Goal: Task Accomplishment & Management: Manage account settings

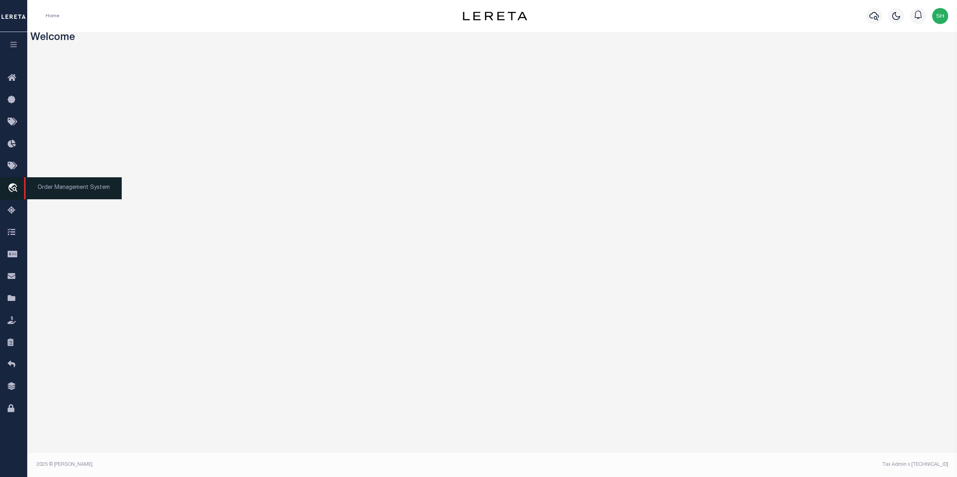
click at [15, 193] on icon "travel_explore" at bounding box center [14, 188] width 13 height 10
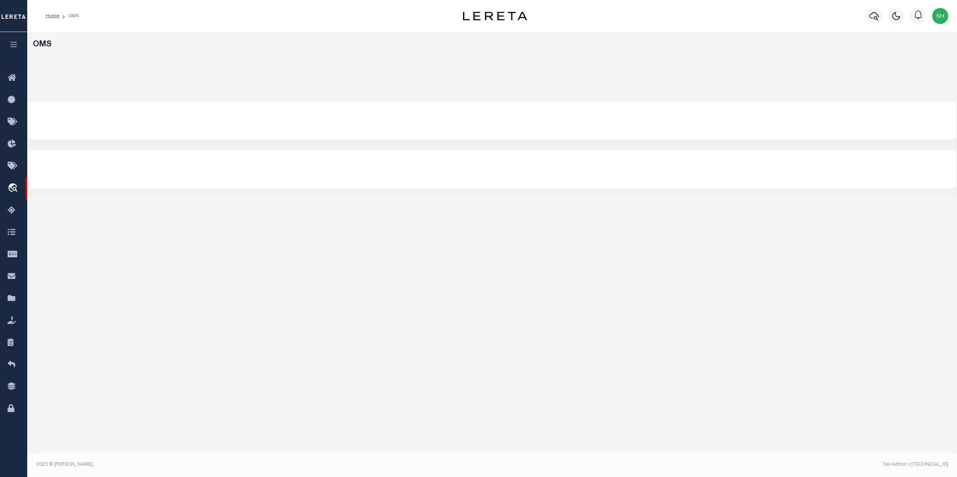
select select "200"
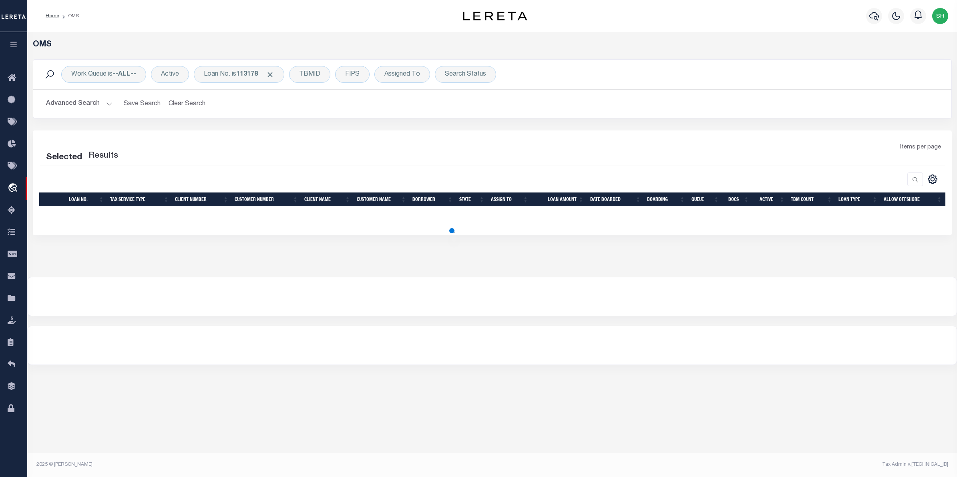
select select "200"
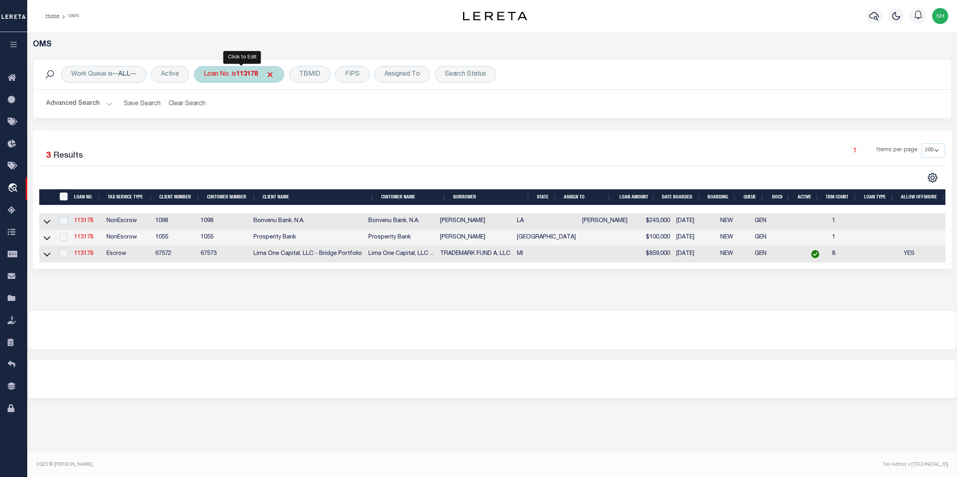
click at [223, 78] on div "Loan No. is 113178" at bounding box center [239, 74] width 90 height 17
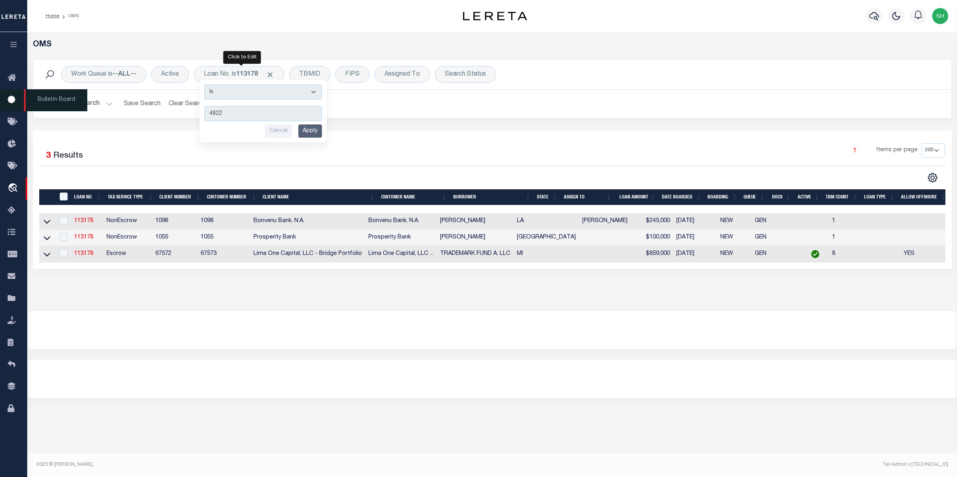
type input "48226"
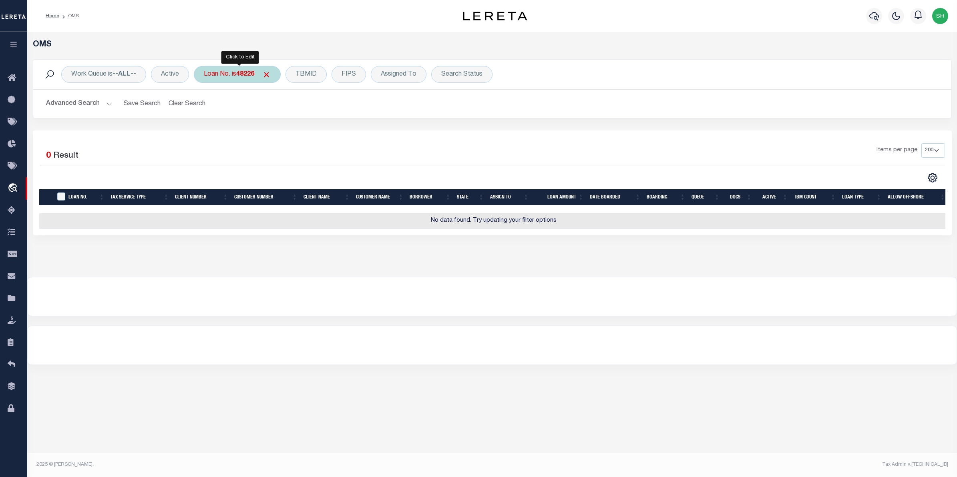
click at [235, 76] on div "Loan No. is 48226" at bounding box center [237, 74] width 87 height 17
type input "40000102"
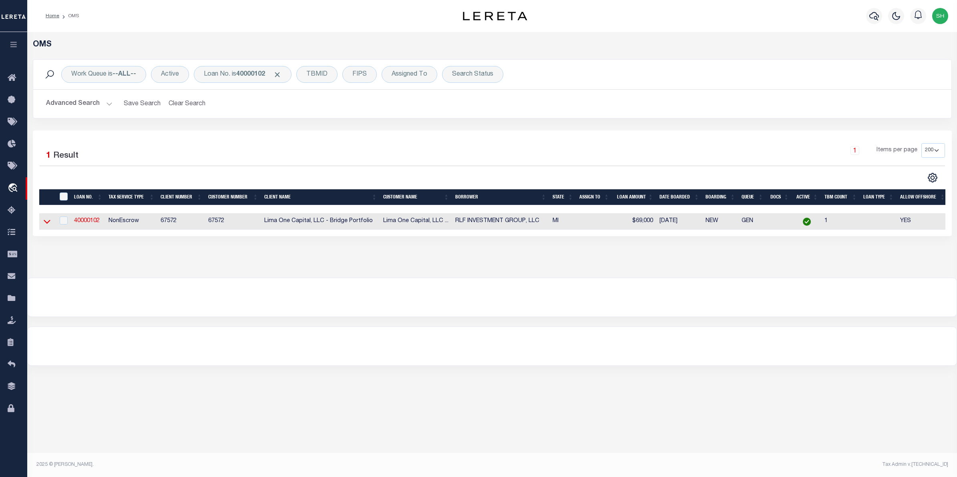
click at [49, 224] on icon at bounding box center [47, 221] width 7 height 8
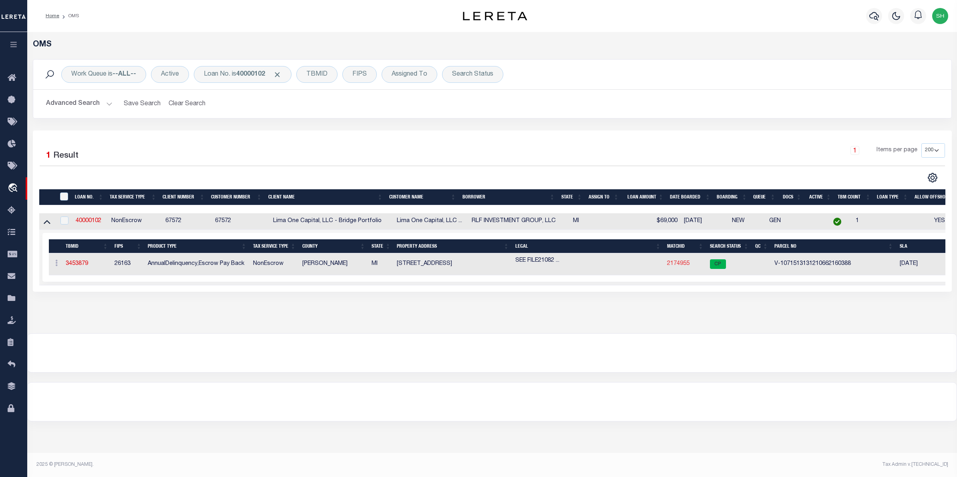
click at [671, 265] on link "2174955" at bounding box center [678, 264] width 22 height 6
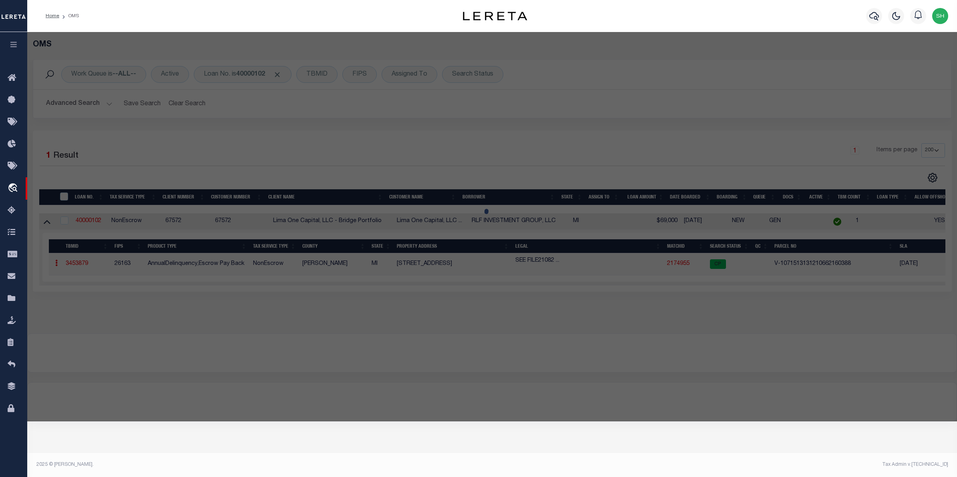
checkbox input "false"
select select "CP"
select select "AGW"
select select
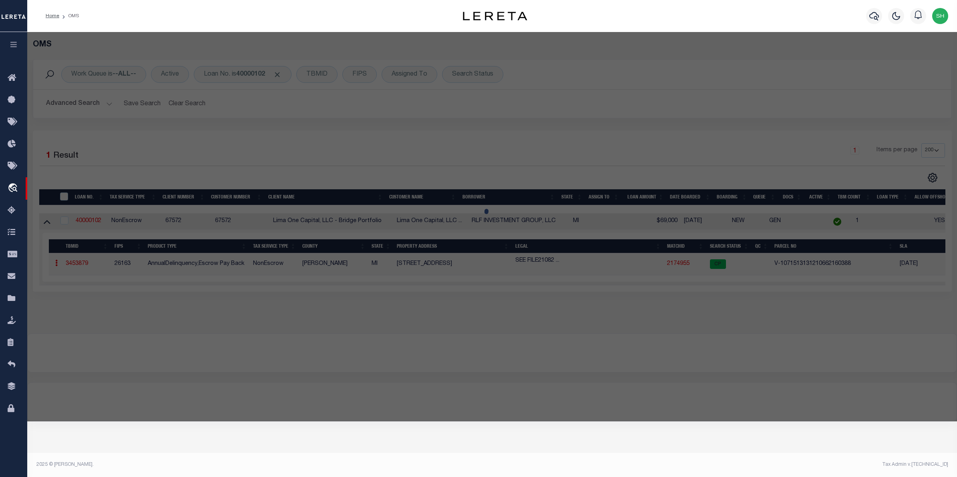
type input "8716 3RD AVENUE"
checkbox input "false"
type input "DETROIT MI 48202"
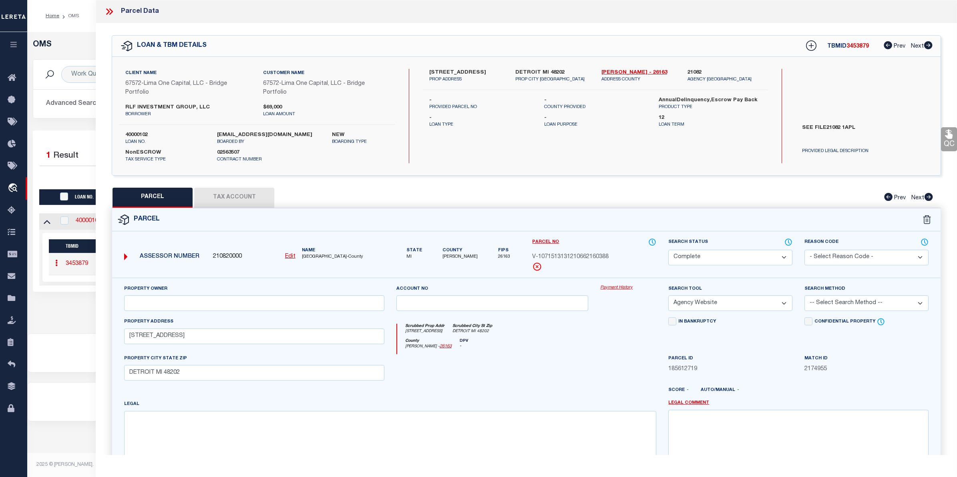
click at [613, 285] on link "Payment History" at bounding box center [628, 288] width 56 height 7
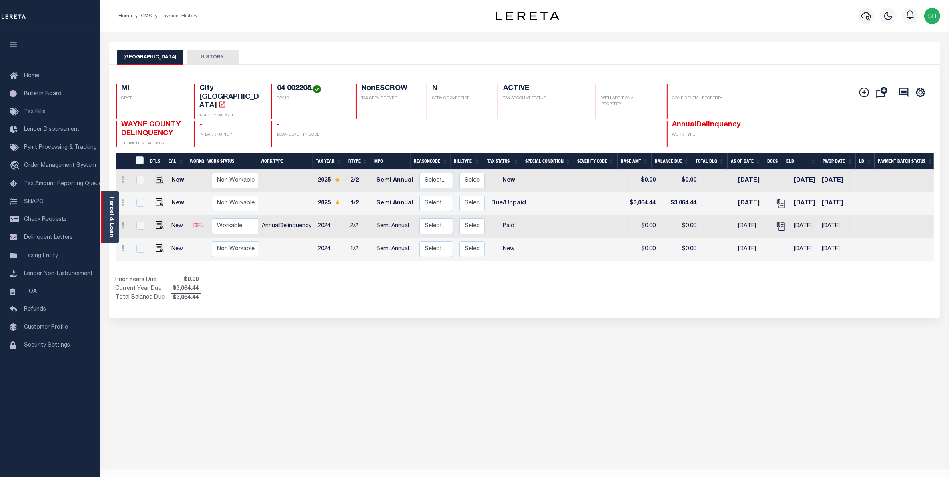
click at [112, 213] on link "Parcel & Loan" at bounding box center [111, 217] width 6 height 40
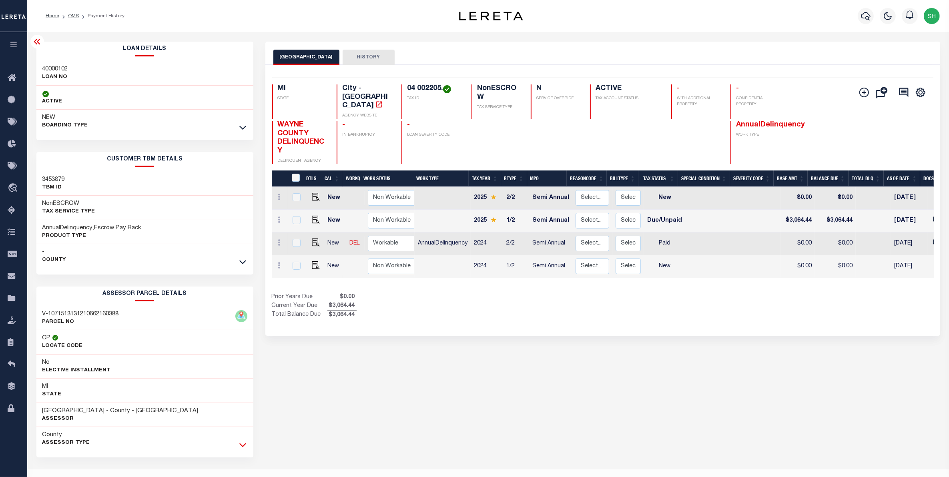
click at [243, 446] on icon at bounding box center [242, 445] width 7 height 8
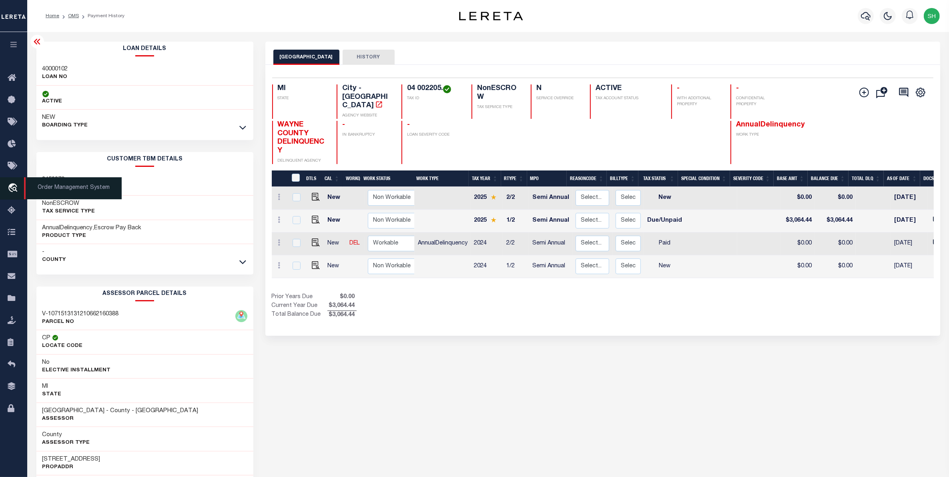
click at [11, 185] on icon "travel_explore" at bounding box center [14, 188] width 13 height 10
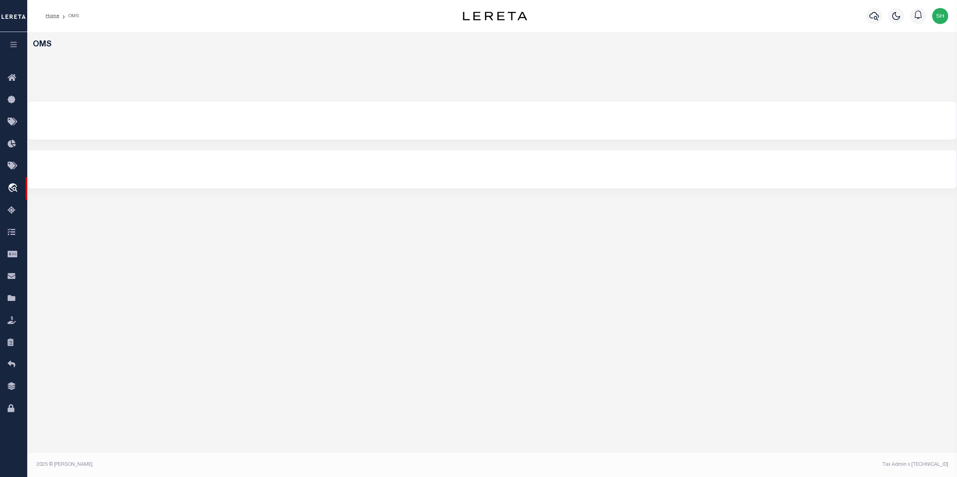
select select "200"
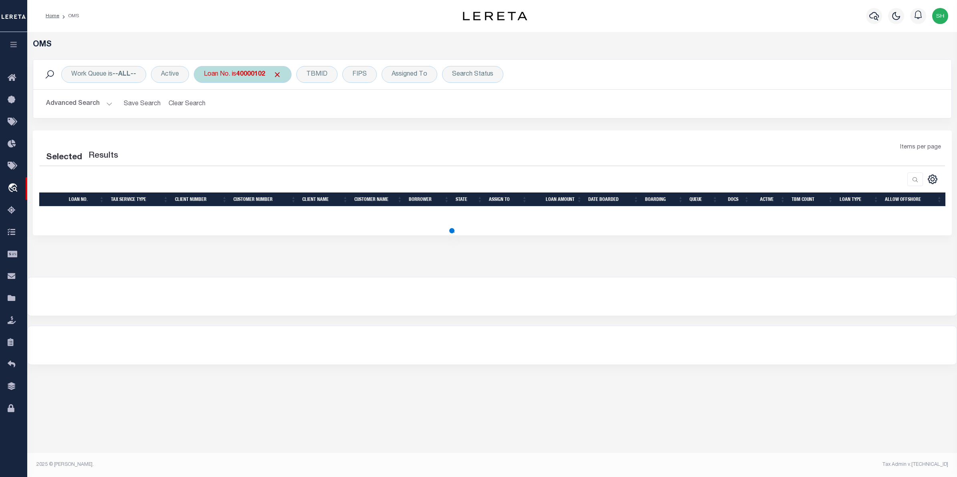
select select "200"
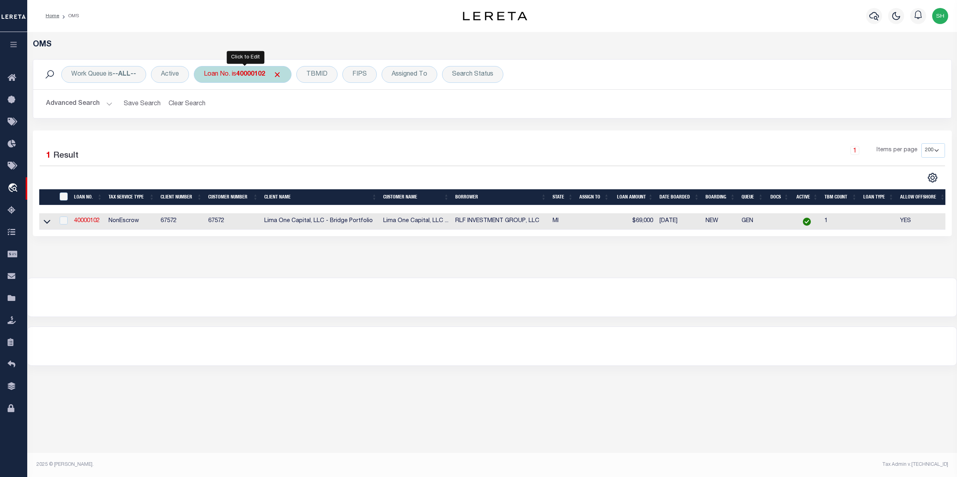
click at [231, 77] on div "Loan No. is 40000102" at bounding box center [243, 74] width 98 height 17
type input "10020792"
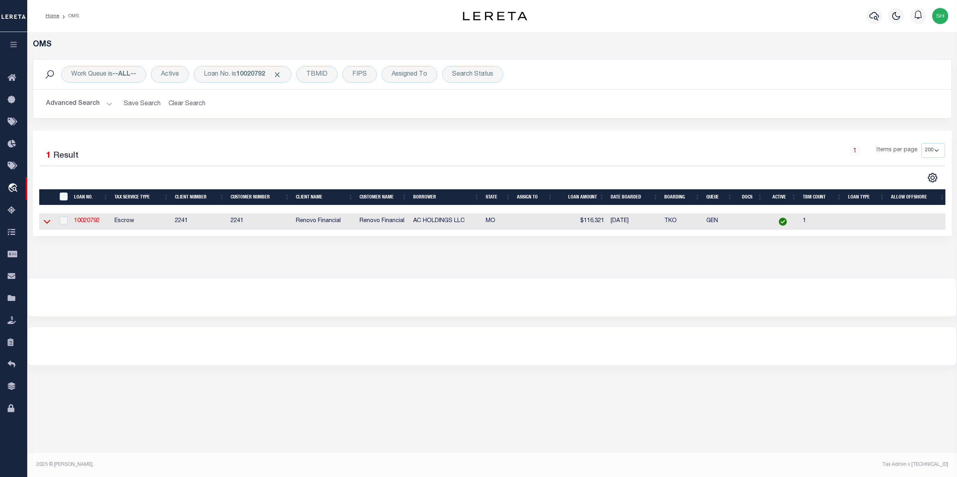
click at [49, 223] on icon at bounding box center [47, 222] width 7 height 4
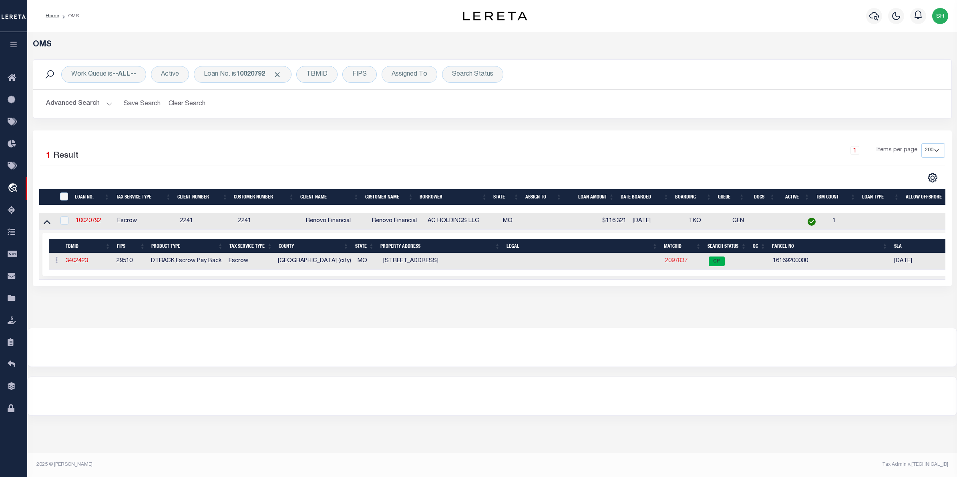
click at [674, 261] on link "2097837" at bounding box center [676, 261] width 22 height 6
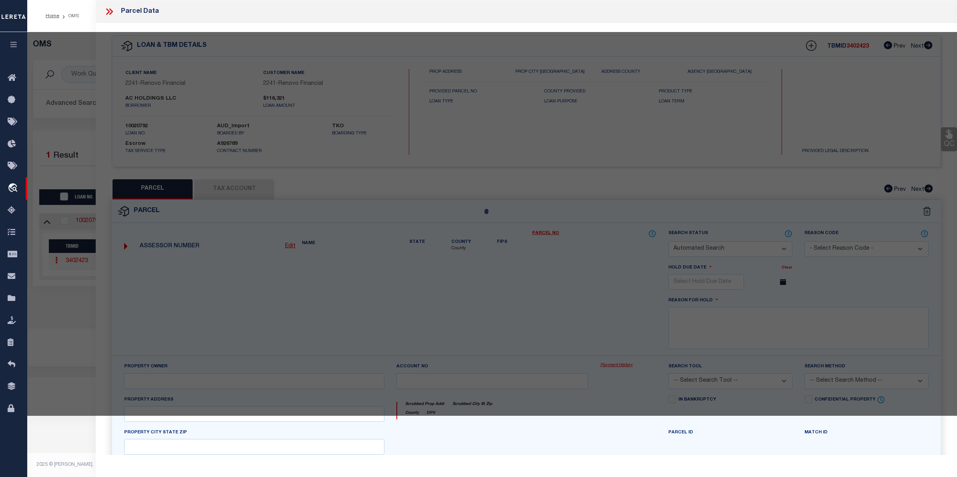
checkbox input "false"
select select "CP"
type input "AC HOLDINGS"
type input "[STREET_ADDRESS]"
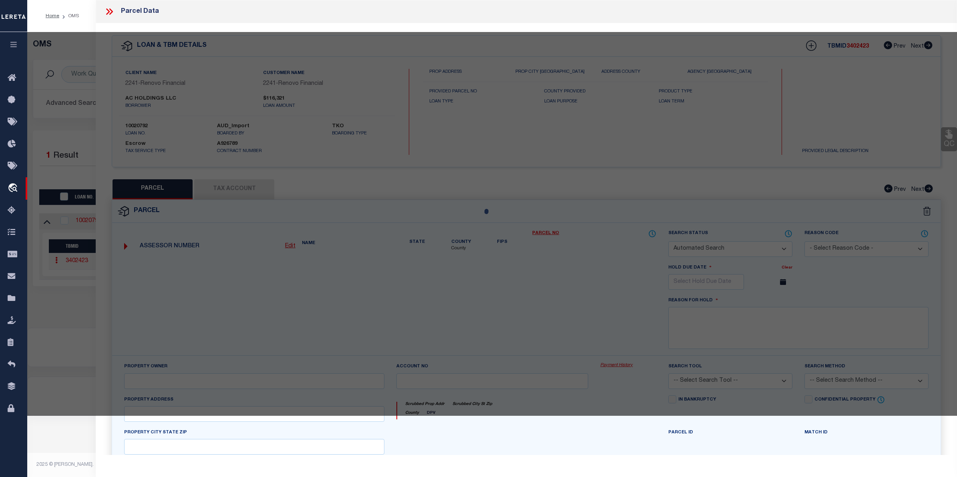
checkbox input "false"
type input "MO"
type textarea "C. B. 1616 WINNEBAGO ST, 30 FT X 125 FT, [GEOGRAPHIC_DATA], BOUNDED E-30 FT W W…"
type textarea "match to PTDB"
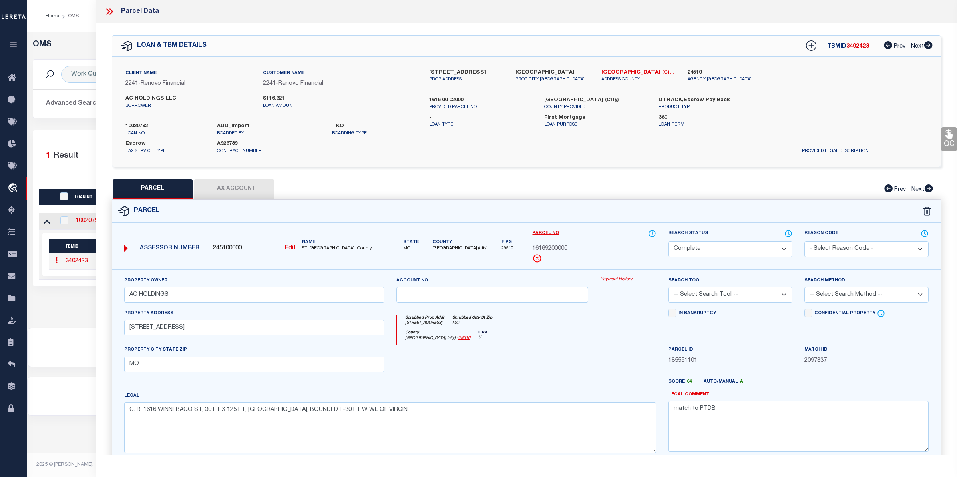
click at [625, 281] on link "Payment History" at bounding box center [628, 279] width 56 height 7
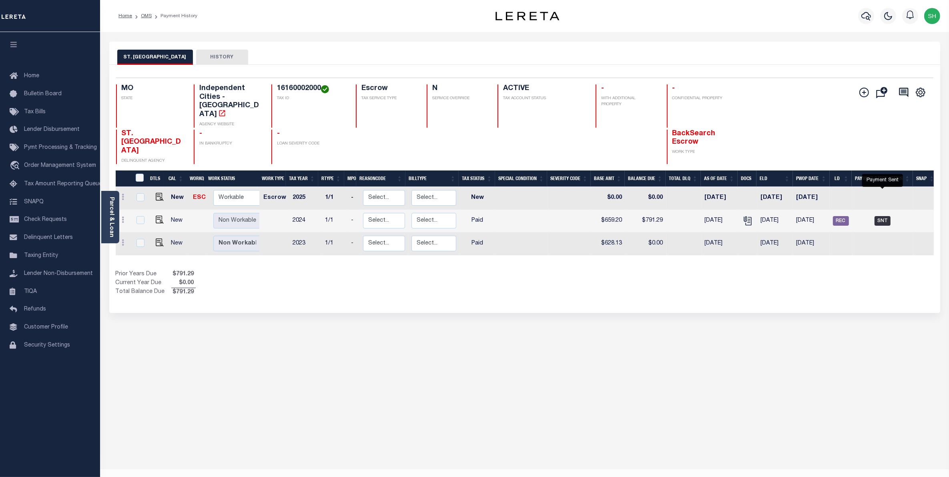
click at [881, 216] on span "SNT" at bounding box center [883, 221] width 16 height 10
checkbox input "true"
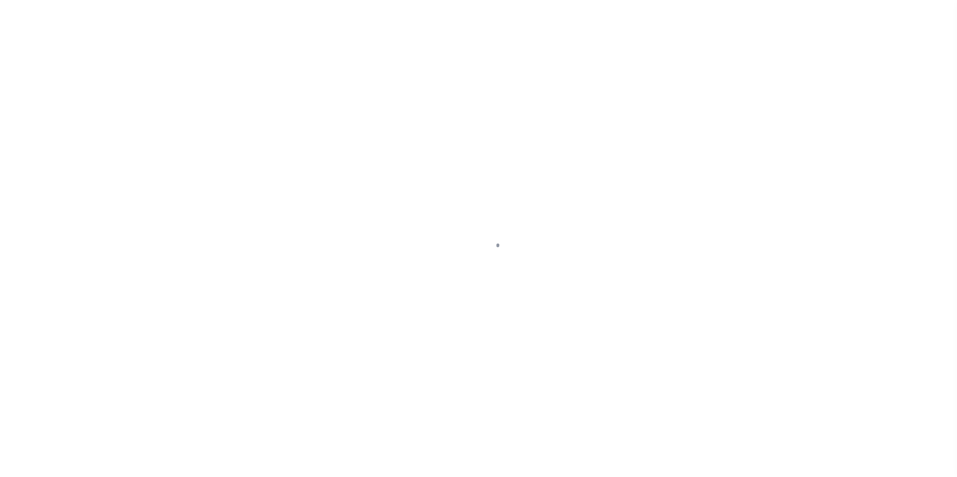
select select "SNT"
type input "09/30/2025"
type input "$791.29"
select select "CHK"
type input "54197"
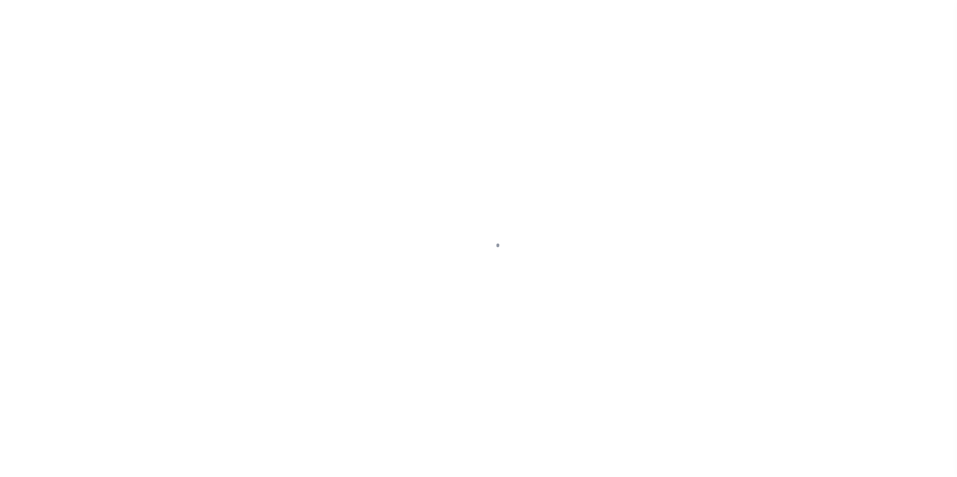
select select "Villatoro-Benitez, Andres"
checkbox input "true"
select select "FDX"
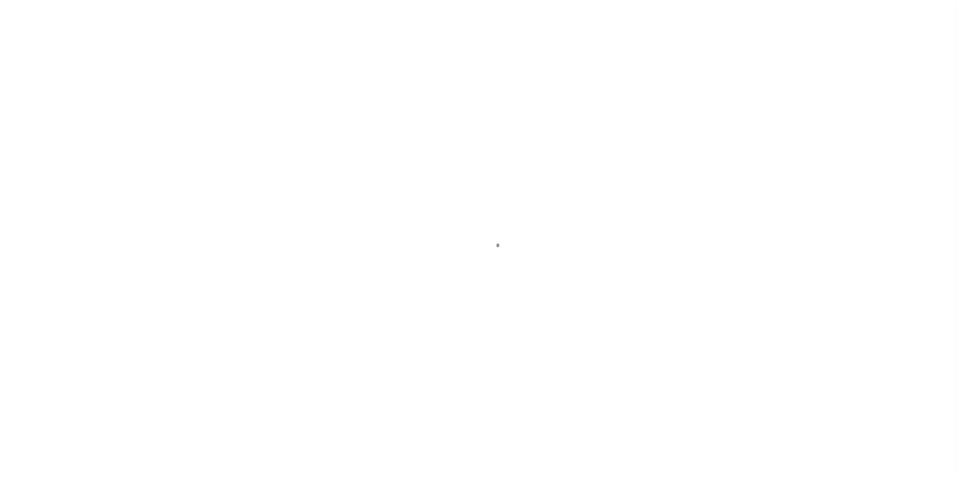
type input "09/30/2025"
type input "9405540109627008979302"
type input "N"
radio input "true"
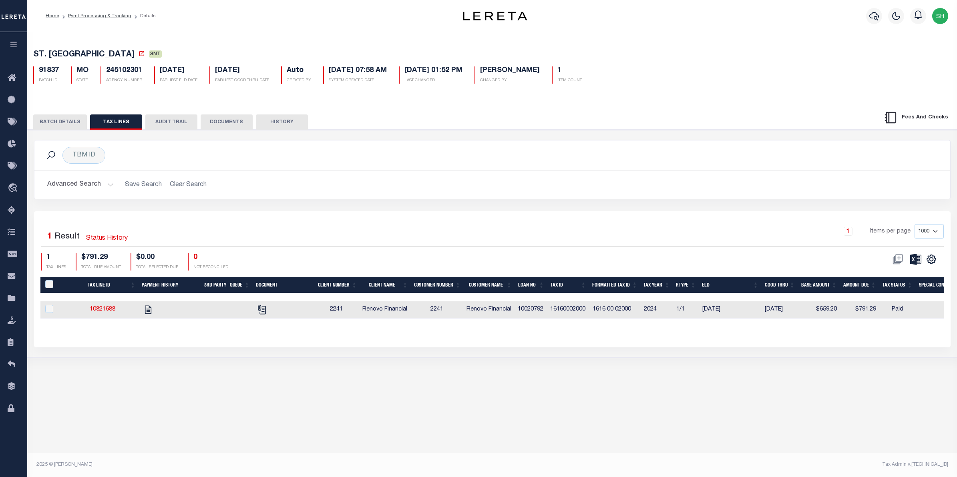
click at [59, 124] on button "BATCH DETAILS" at bounding box center [60, 122] width 54 height 15
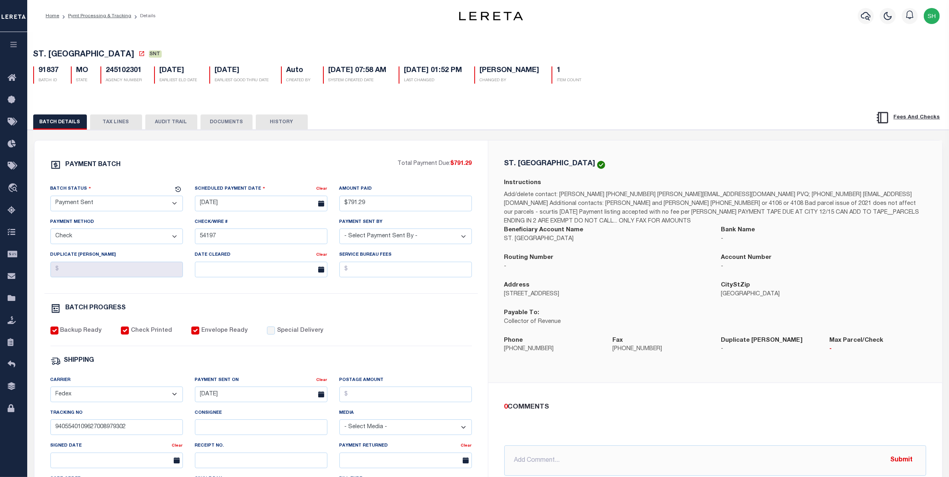
click at [118, 125] on button "TAX LINES" at bounding box center [116, 122] width 52 height 15
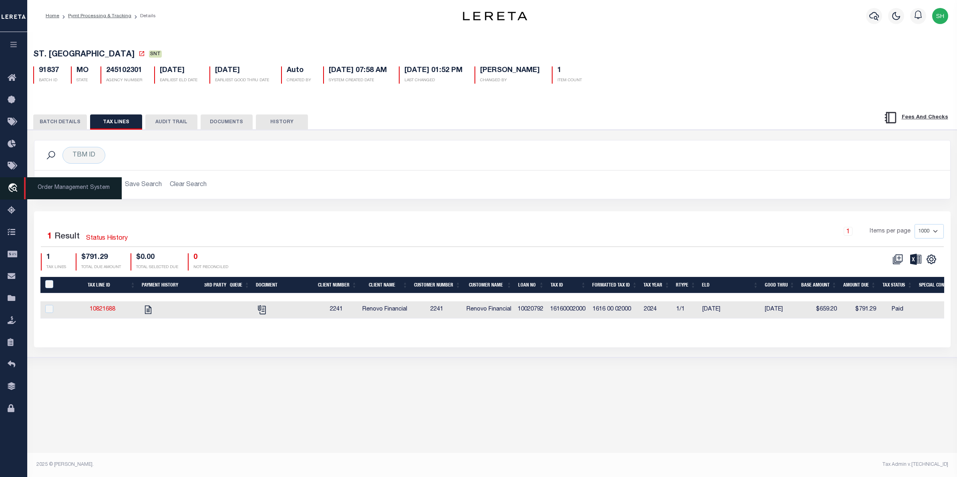
click at [16, 189] on icon "travel_explore" at bounding box center [14, 188] width 13 height 10
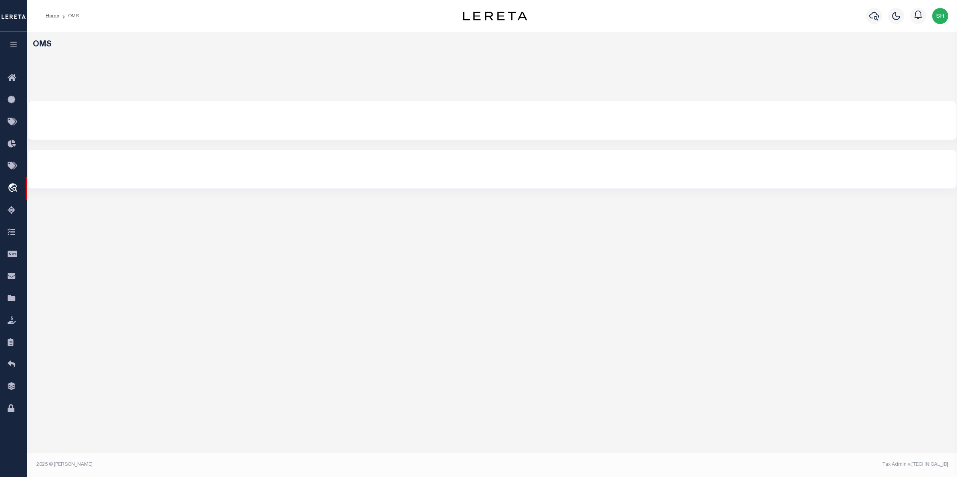
select select "200"
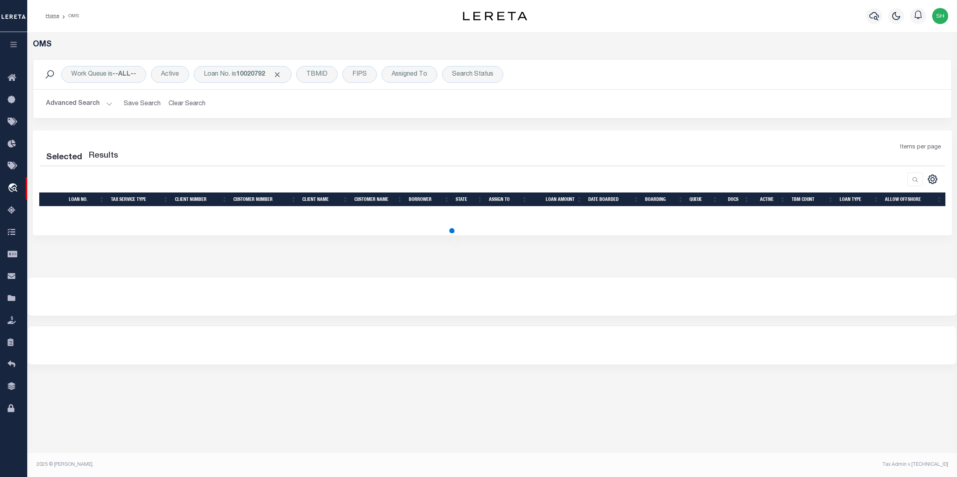
select select "200"
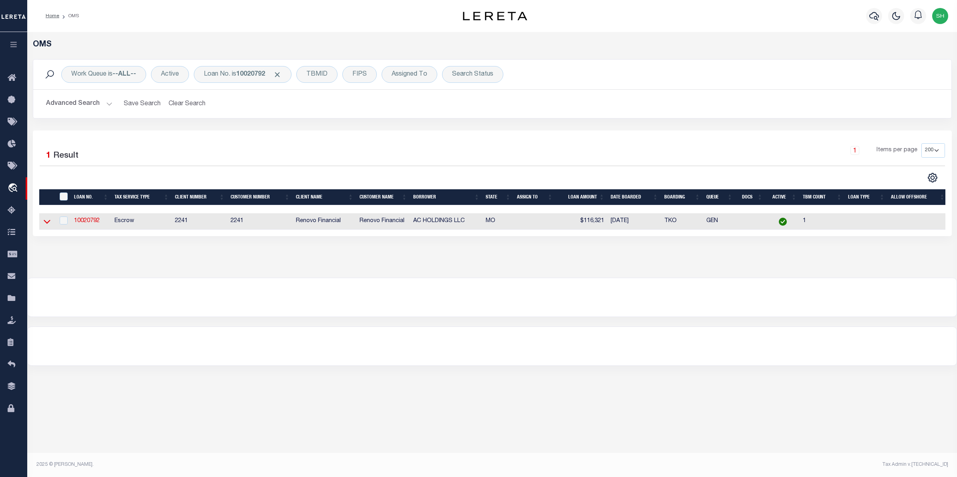
click at [46, 222] on icon at bounding box center [47, 221] width 7 height 8
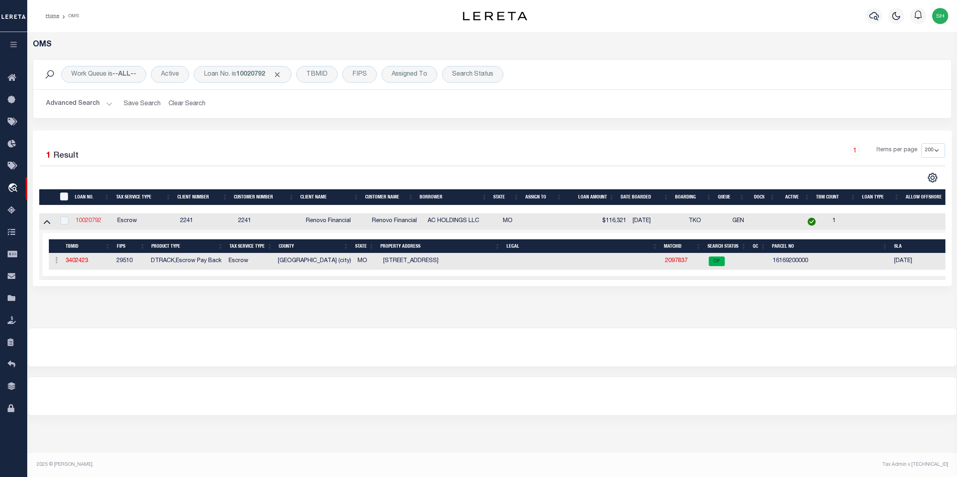
click at [81, 221] on link "10020792" at bounding box center [89, 221] width 26 height 6
type input "10020792"
type input "AC HOLDINGS LLC"
select select
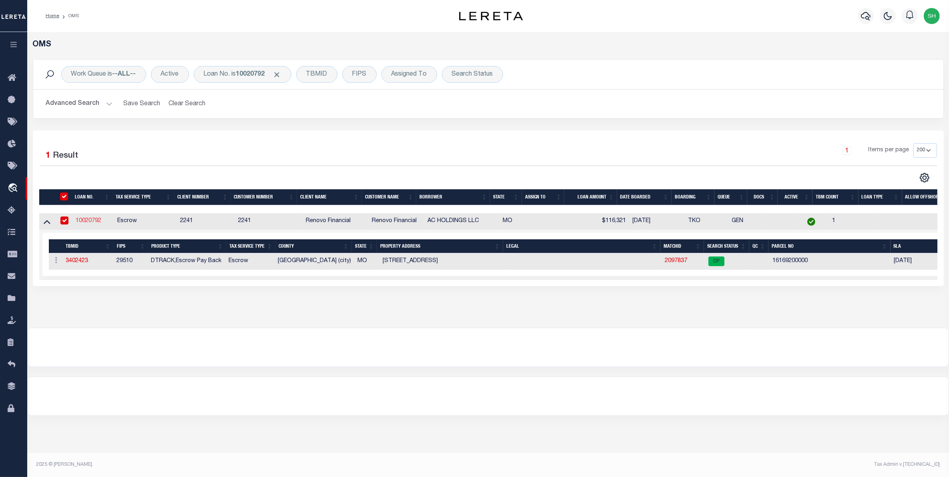
type input "[STREET_ADDRESS]"
type input "BETHESDA MD 20817"
select select "10"
select select "Escrow"
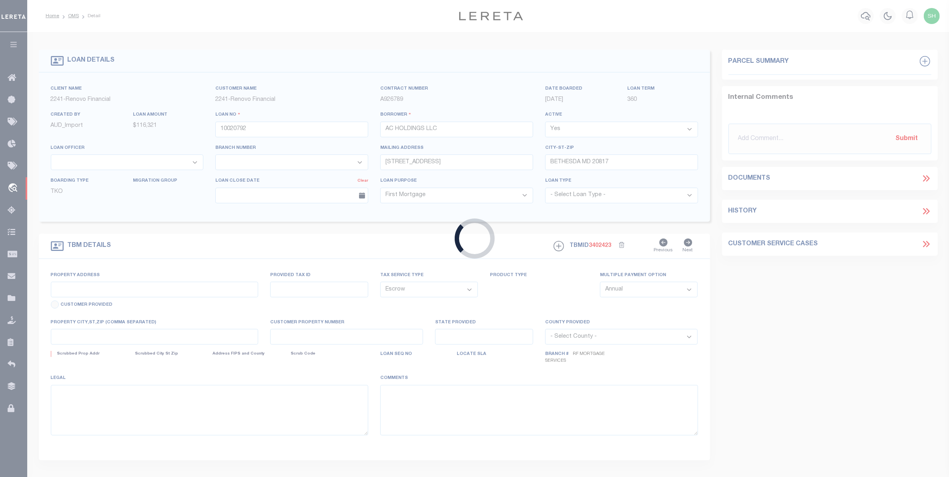
type input "[STREET_ADDRESS]"
type input "1616 00 02000"
select select
type input "[GEOGRAPHIC_DATA]"
type input "a0kUS000007eNWX"
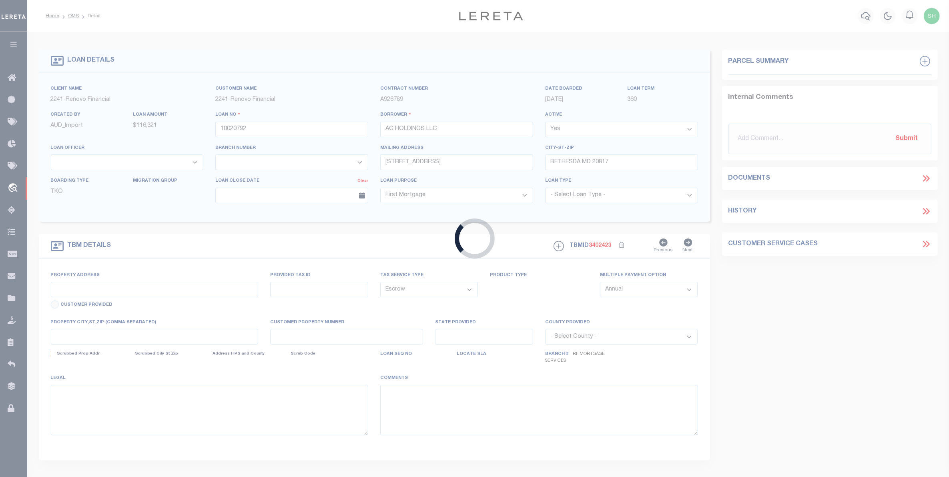
type input "MO"
select select
type textarea "TAX ID Update last comment: match to PTDB"
select select "25067"
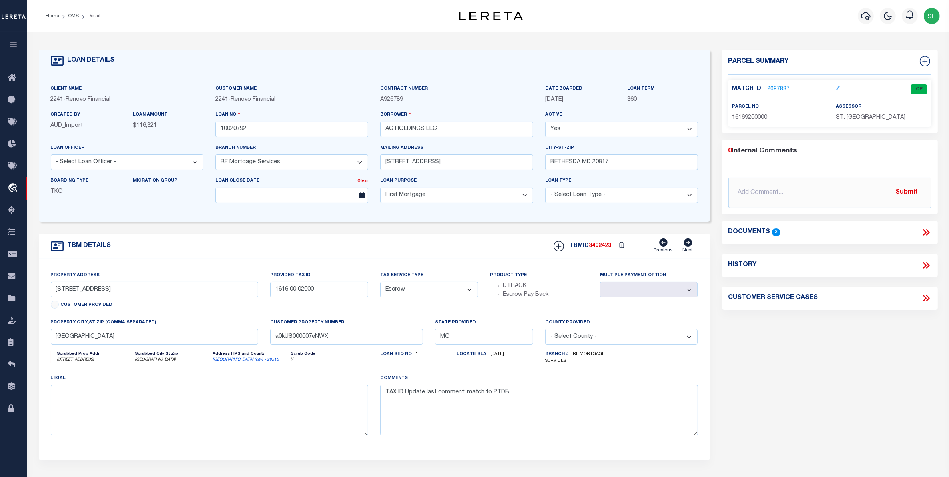
click at [773, 86] on link "2097837" at bounding box center [779, 89] width 22 height 8
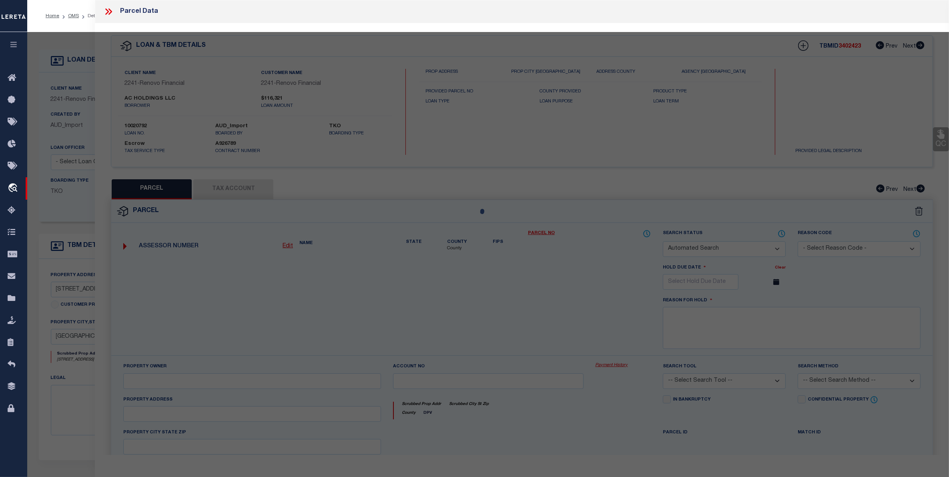
checkbox input "false"
select select "CP"
type input "AC HOLDINGS"
type input "3302 WINNEBAGO ST ST LOUIS MO 63118"
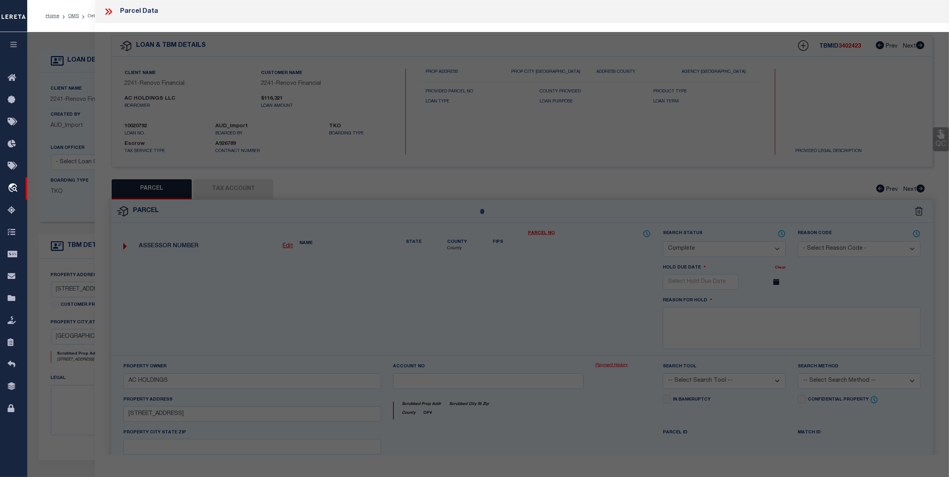
checkbox input "false"
type input "MO"
type textarea "C. B. 1616 WINNEBAGO ST, 30 FT X 125 FT, ST LOUIS COMMONS ADDN, BOUNDED E-30 FT…"
type textarea "match to PTDB"
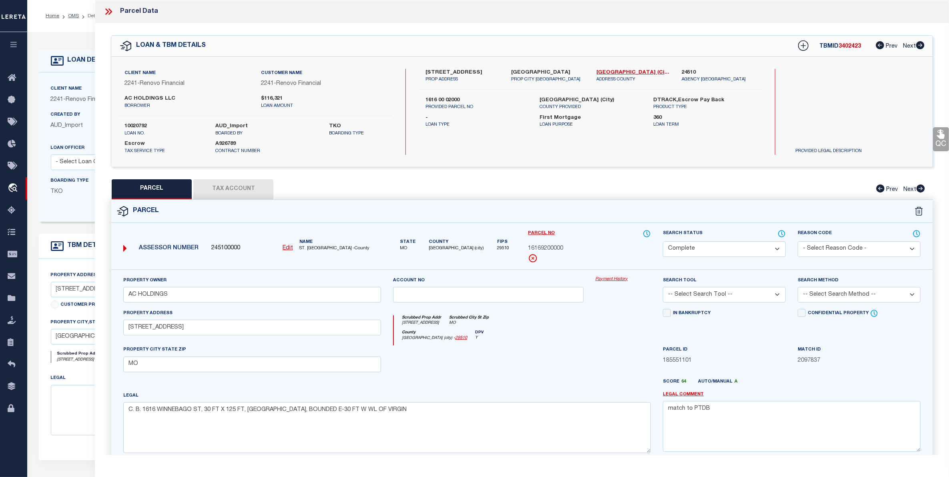
click at [603, 278] on link "Payment History" at bounding box center [623, 279] width 55 height 7
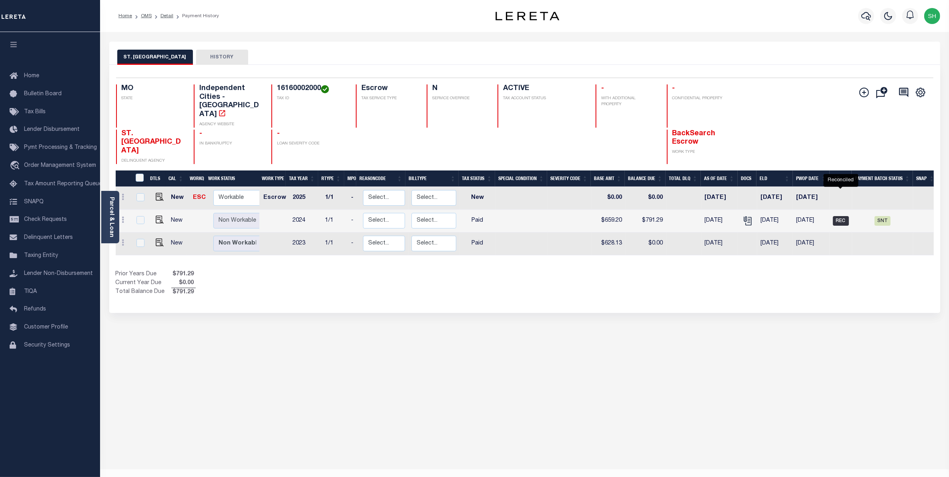
click at [848, 216] on span "REC" at bounding box center [841, 221] width 16 height 10
checkbox input "true"
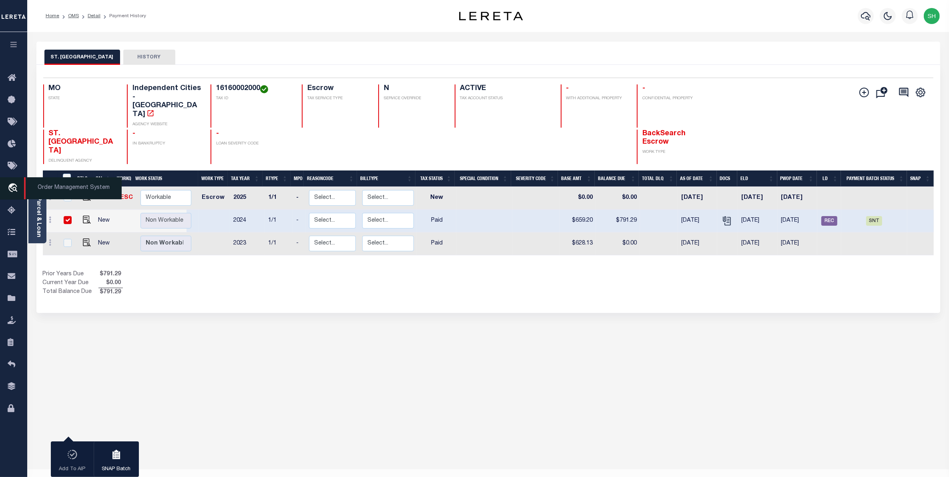
click at [14, 192] on icon "travel_explore" at bounding box center [14, 188] width 13 height 10
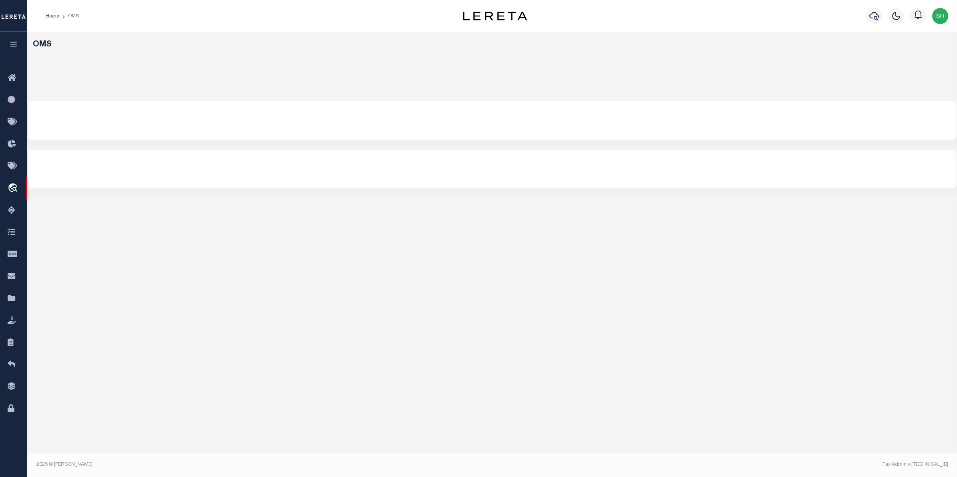
select select "200"
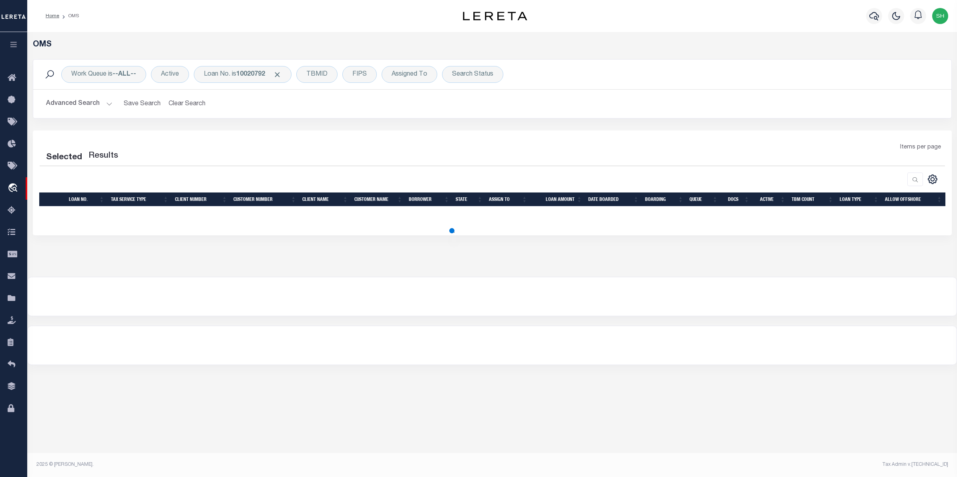
select select "200"
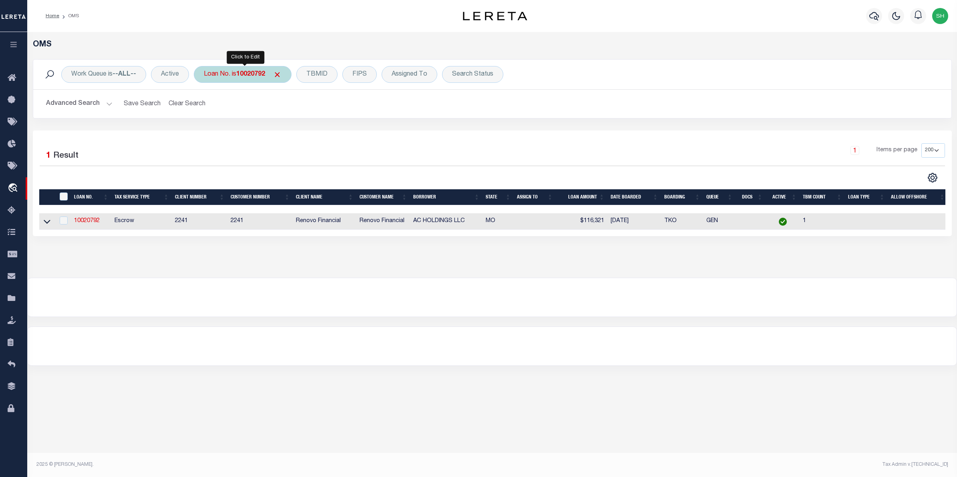
click at [238, 78] on div "Loan No. is 10020792" at bounding box center [243, 74] width 98 height 17
type input "4"
type input "15718"
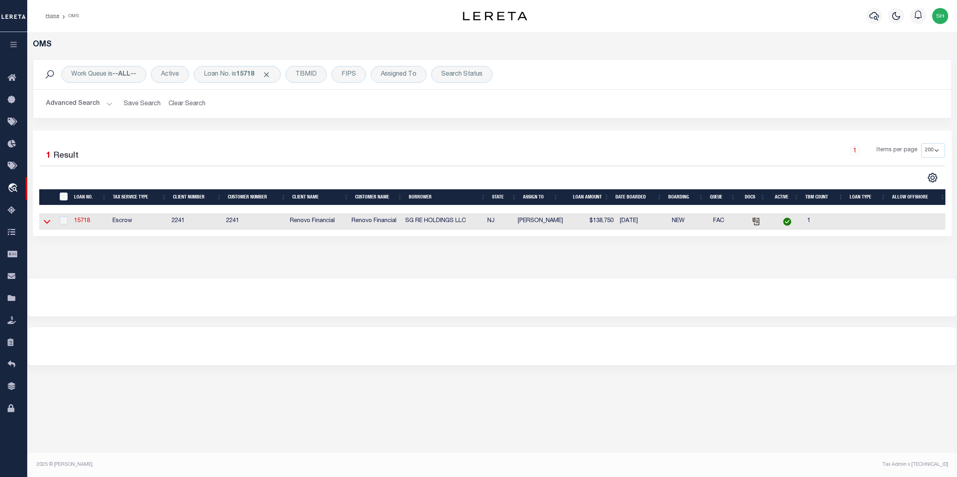
click at [47, 223] on icon at bounding box center [47, 221] width 7 height 8
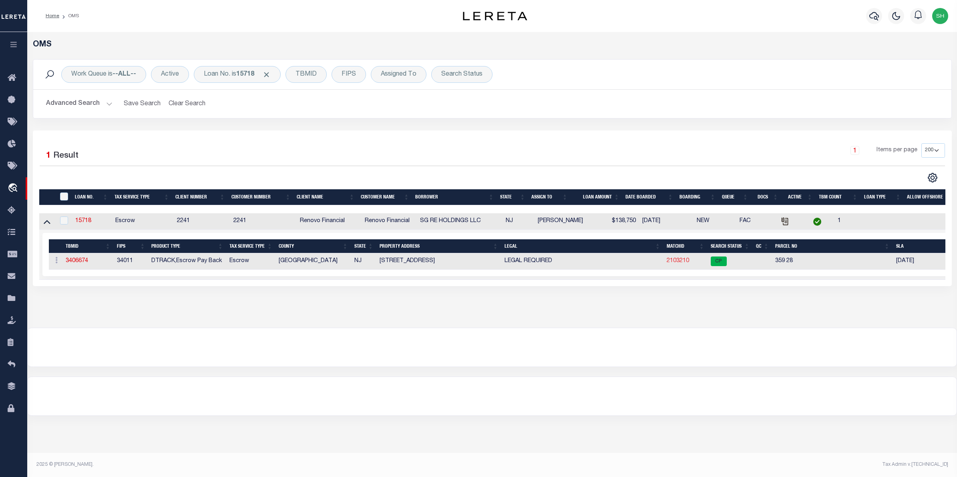
click at [676, 263] on link "2103210" at bounding box center [678, 261] width 22 height 6
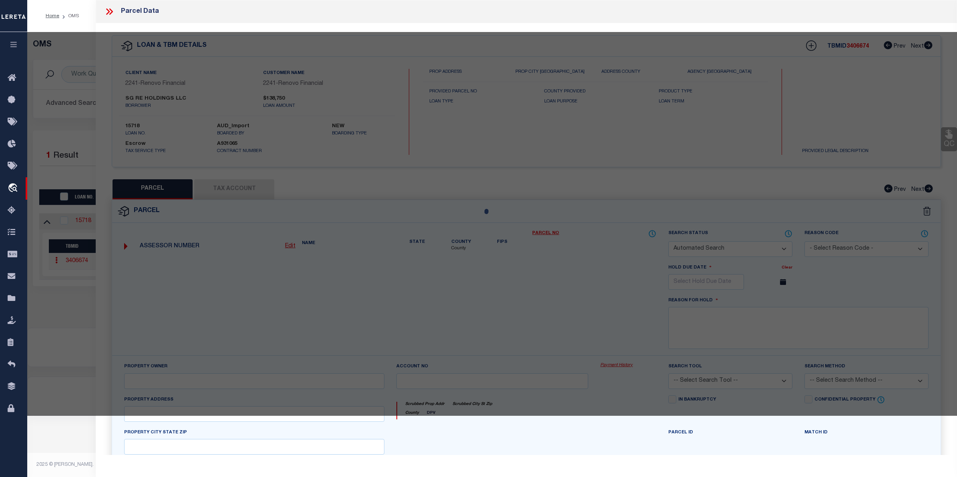
checkbox input "false"
select select "CP"
type input "SG RE HOLDINGS LLC"
select select "AGW"
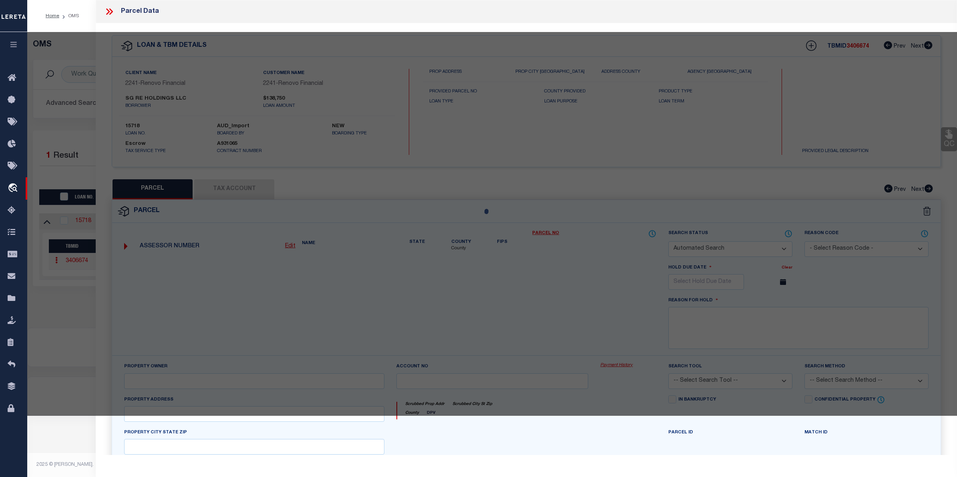
select select
type input "204 E OAK ST"
checkbox input "false"
type input "Millville, NJ 08332"
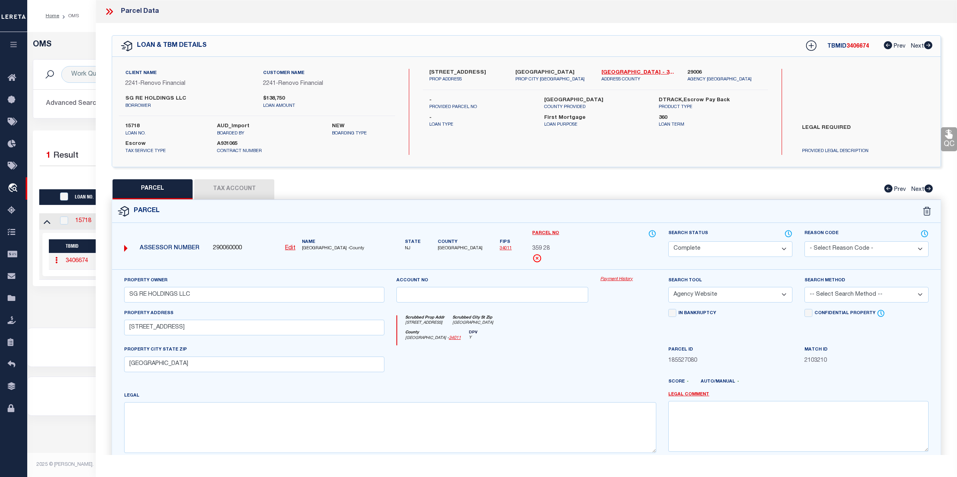
click at [627, 279] on link "Payment History" at bounding box center [628, 279] width 56 height 7
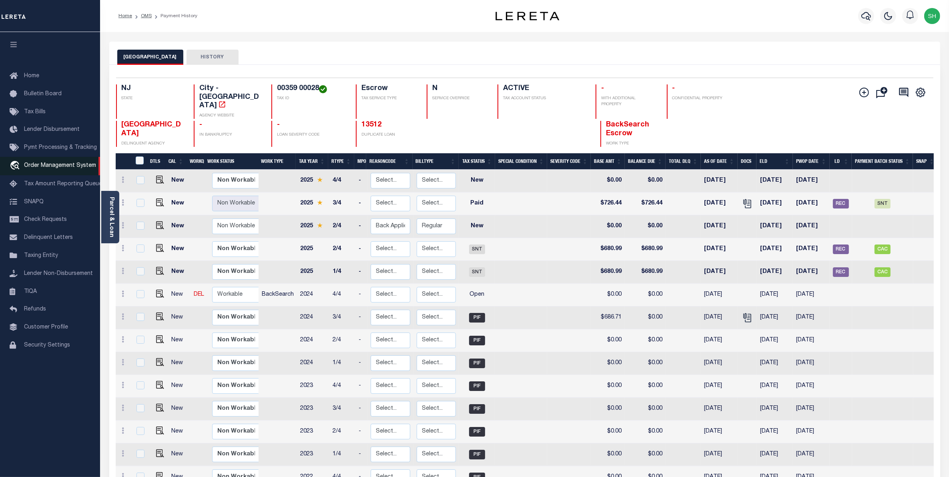
click at [36, 168] on span "Order Management System" at bounding box center [60, 166] width 72 height 6
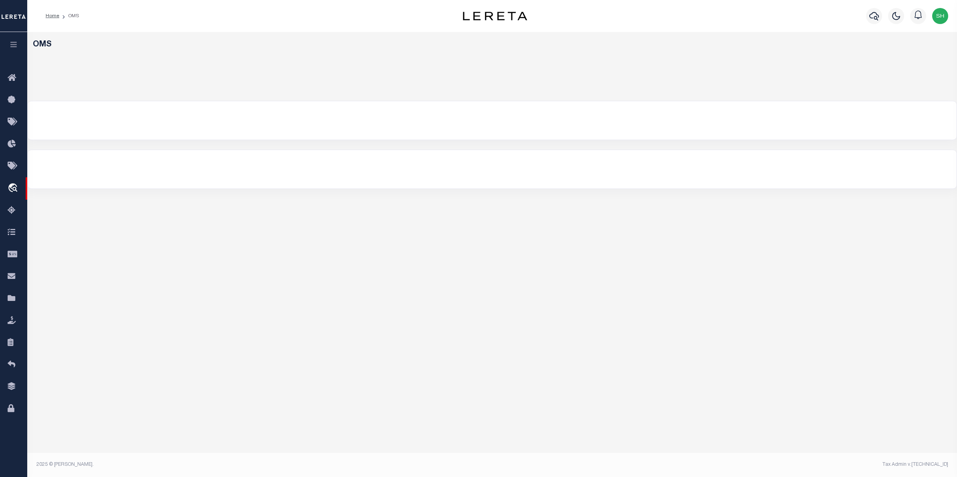
select select "200"
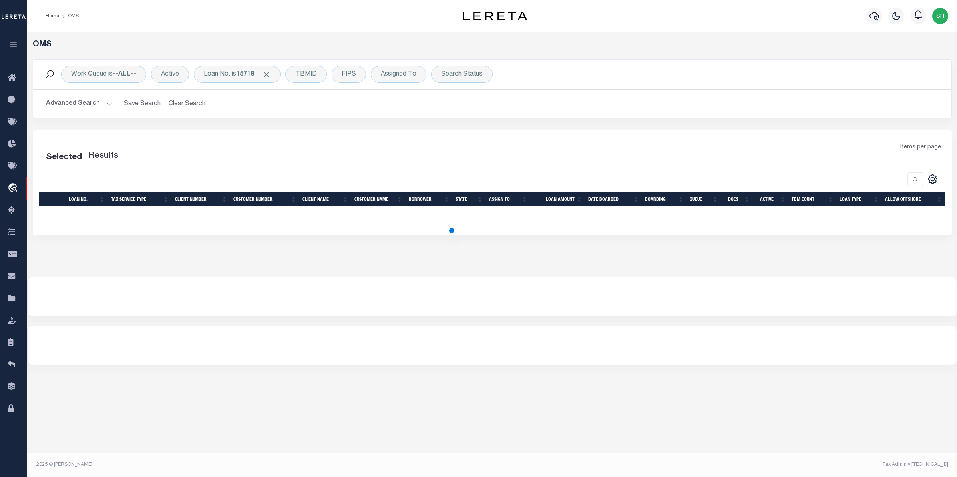
select select "200"
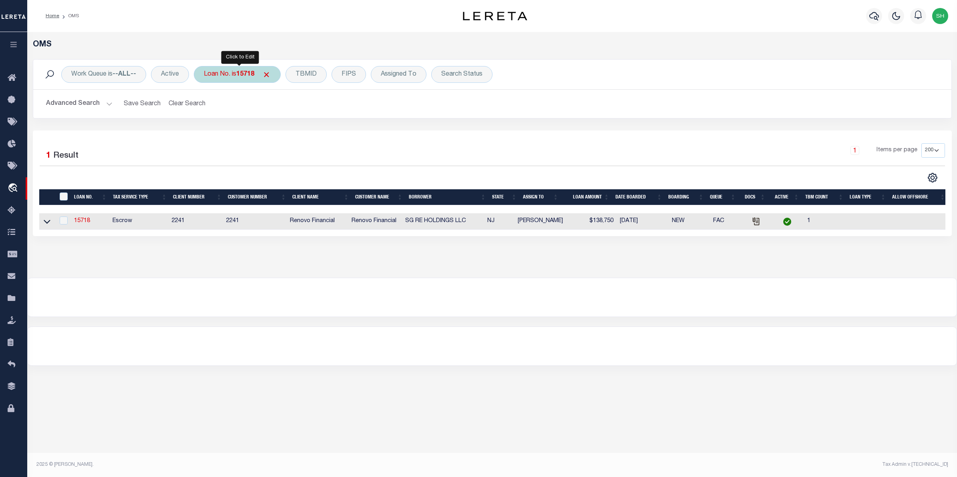
click at [245, 75] on b "15718" at bounding box center [245, 74] width 18 height 6
type input "10021685"
click at [45, 224] on icon at bounding box center [47, 222] width 7 height 4
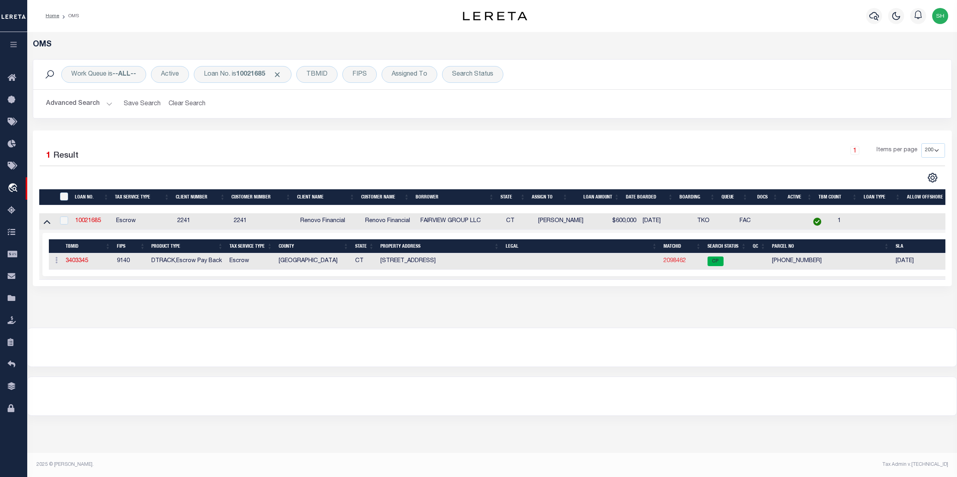
click at [665, 262] on link "2098462" at bounding box center [674, 261] width 22 height 6
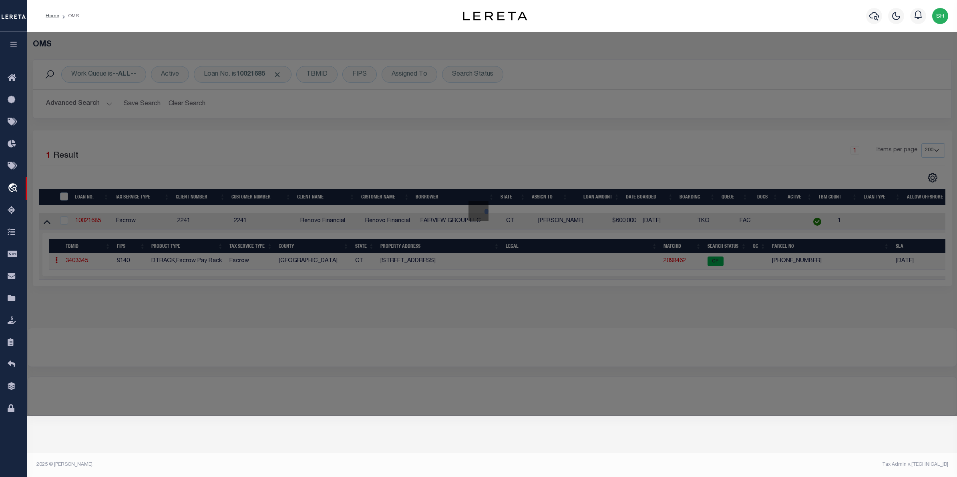
checkbox input "false"
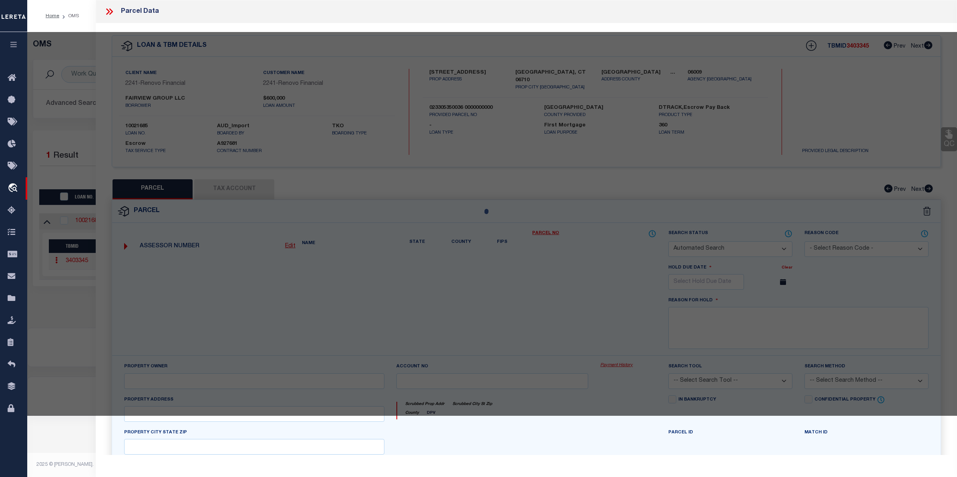
select select "CP"
type input "FAIRVIEW GROUP LLC"
select select
type input "92 FAIRVIEW ST"
checkbox input "false"
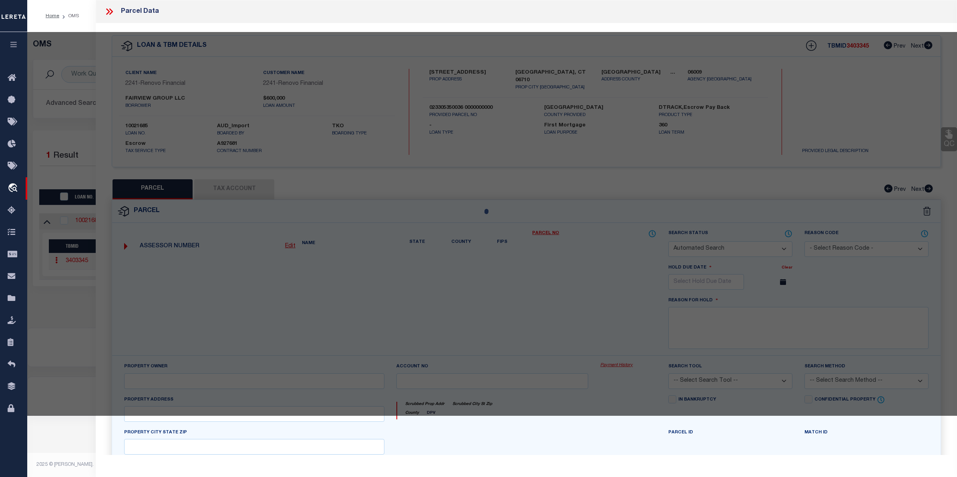
type input "WATERBURY, CT 06710"
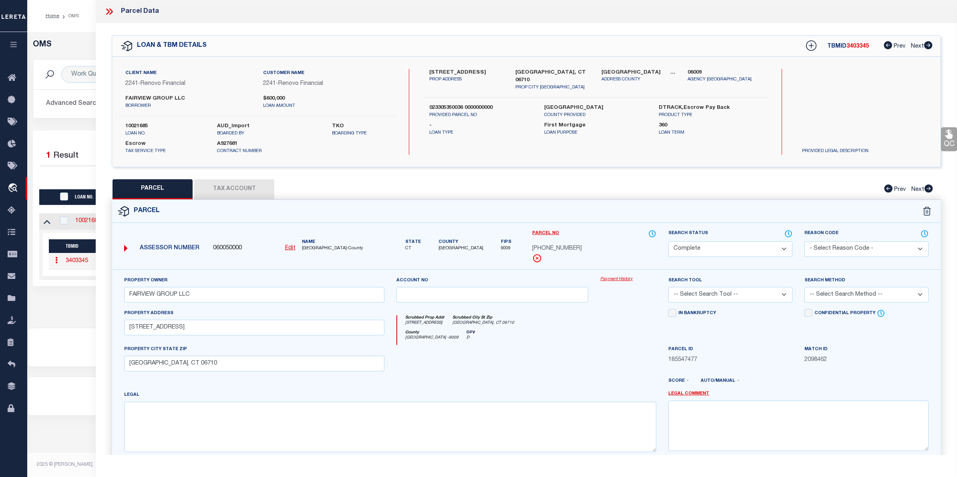
click at [612, 277] on link "Payment History" at bounding box center [628, 279] width 56 height 7
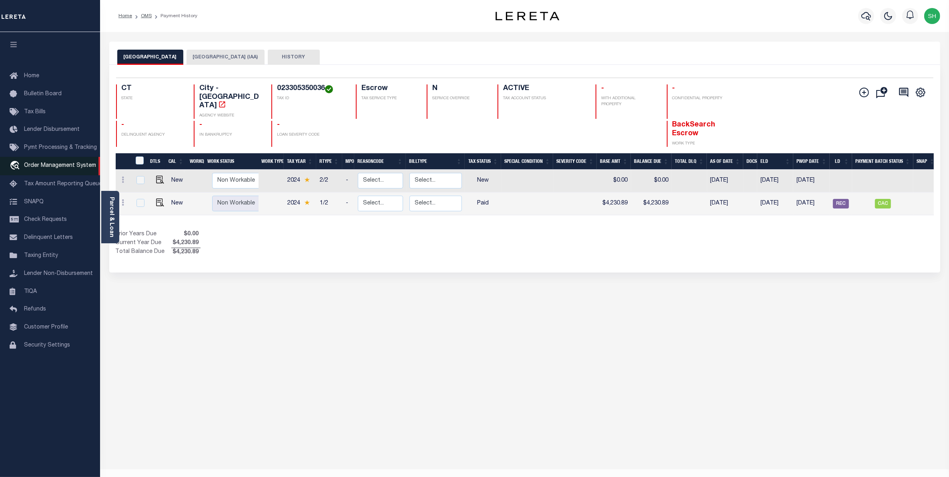
click at [58, 165] on span "Order Management System" at bounding box center [60, 166] width 72 height 6
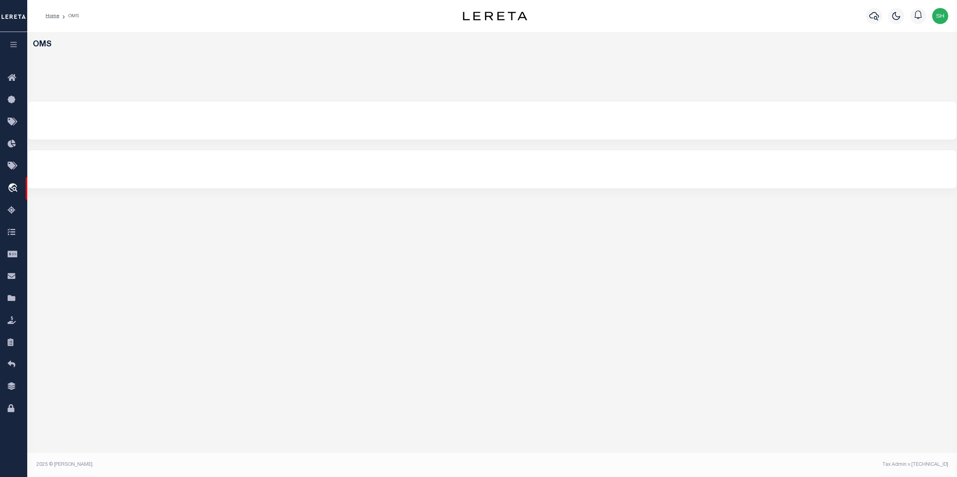
select select "200"
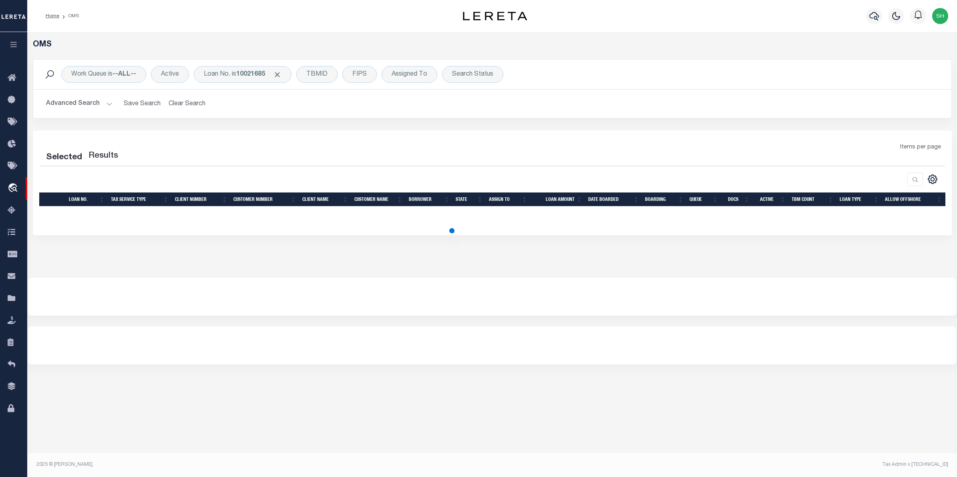
select select "200"
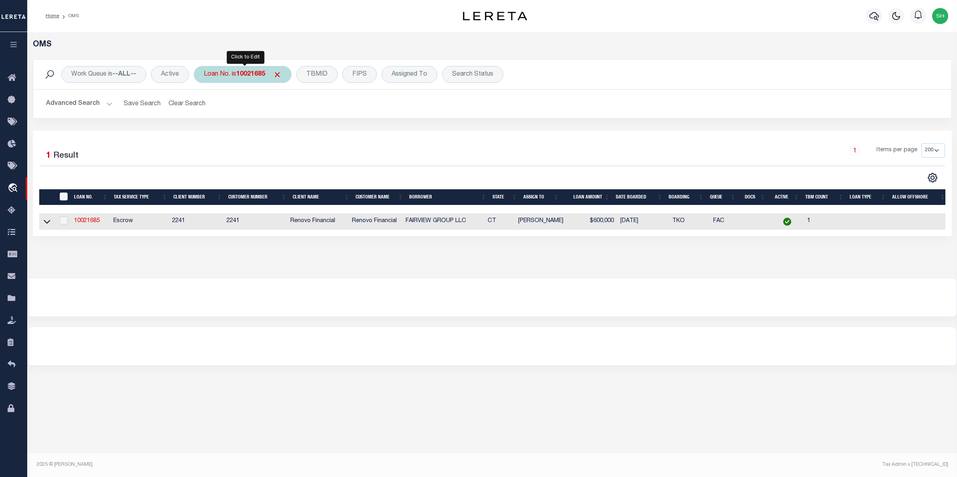
click at [258, 73] on b "10021685" at bounding box center [250, 74] width 29 height 6
type input "10021320"
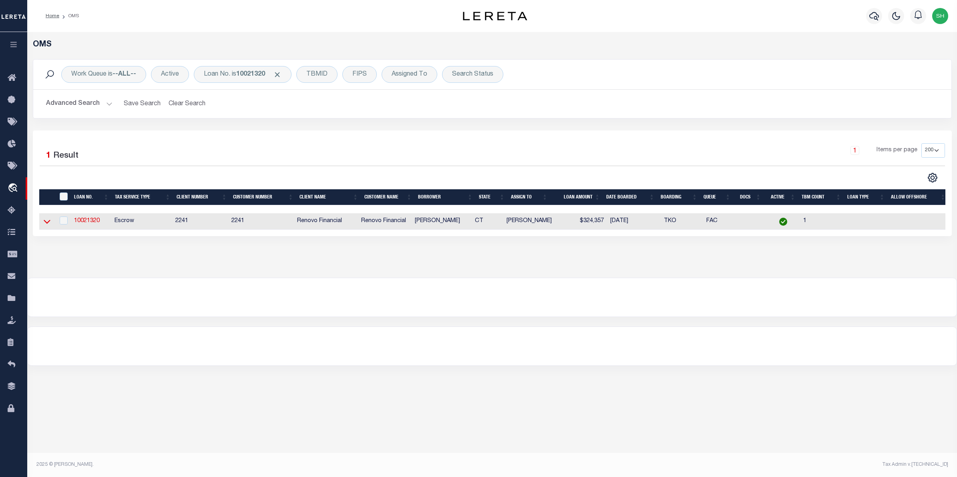
click at [48, 225] on icon at bounding box center [47, 221] width 7 height 8
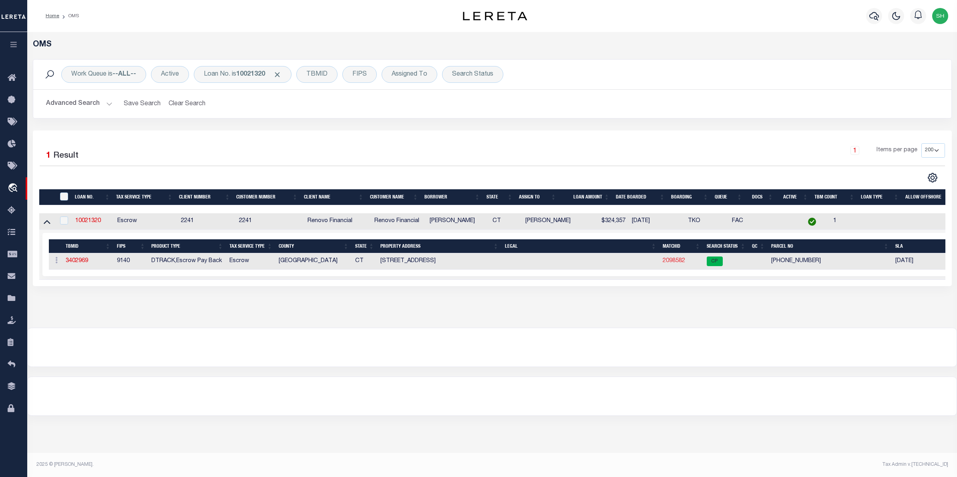
click at [664, 261] on link "2098582" at bounding box center [674, 261] width 22 height 6
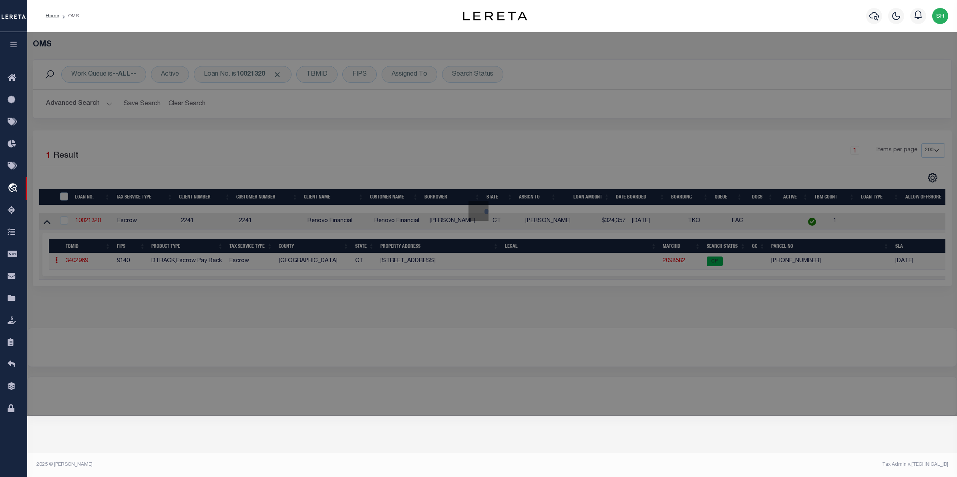
checkbox input "false"
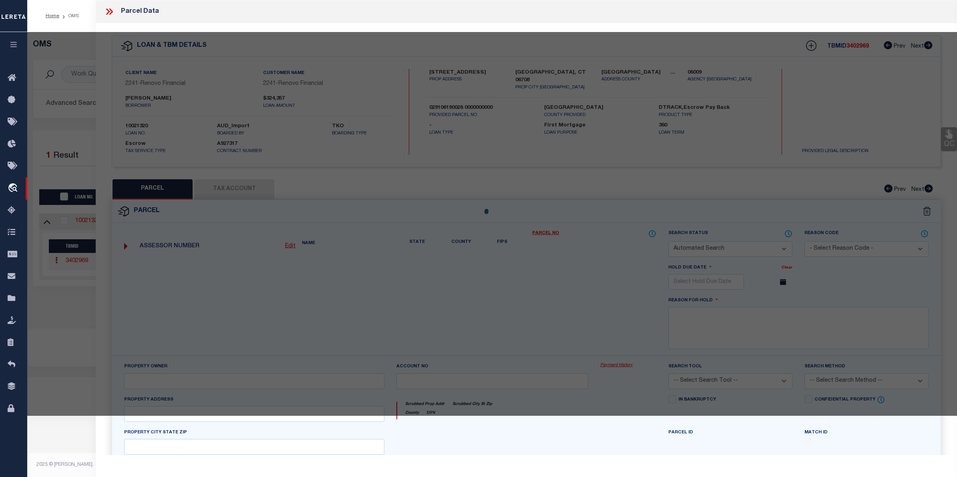
select select "CP"
select select "AGW"
select select
type input "21 LAKE ST"
checkbox input "false"
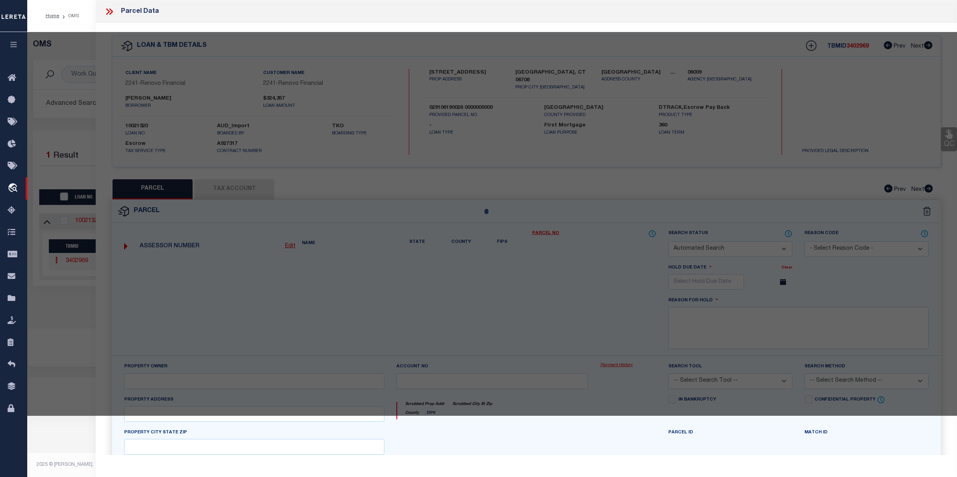
type input "WATERBURY, CT 06708"
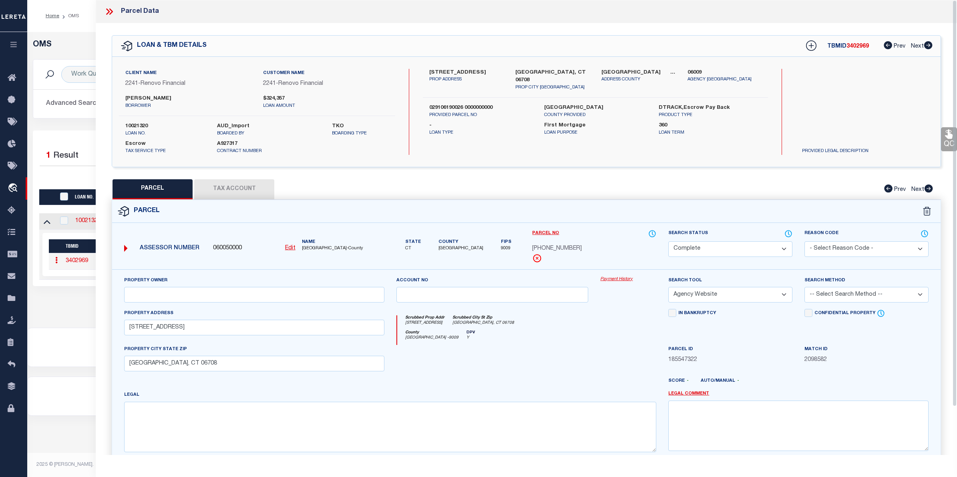
click at [626, 280] on link "Payment History" at bounding box center [628, 279] width 56 height 7
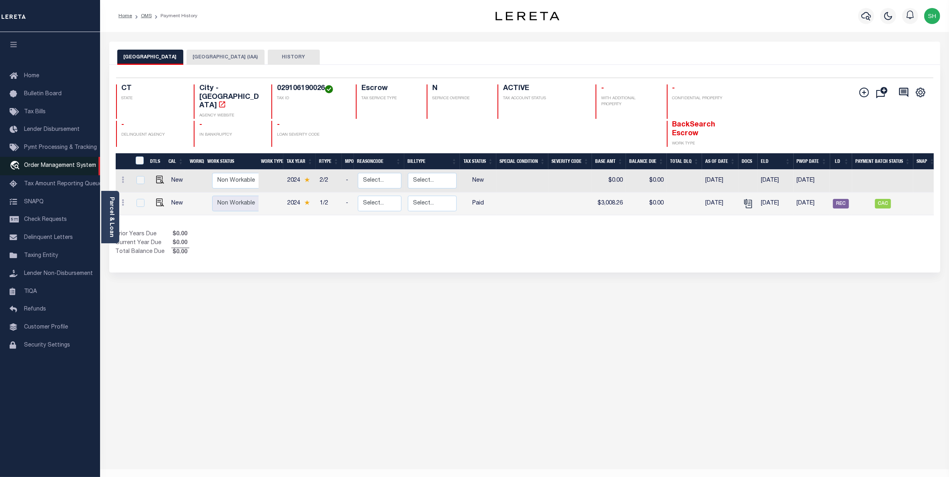
click at [59, 166] on span "Order Management System" at bounding box center [60, 166] width 72 height 6
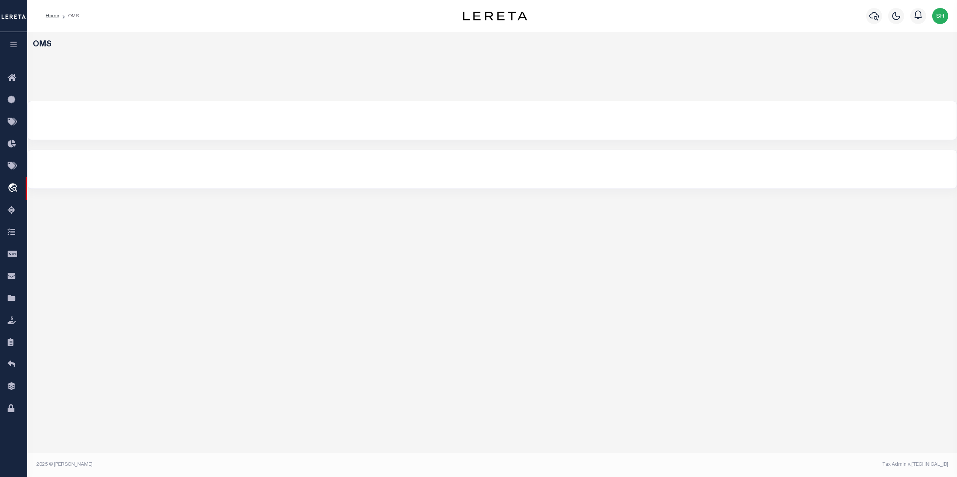
select select "200"
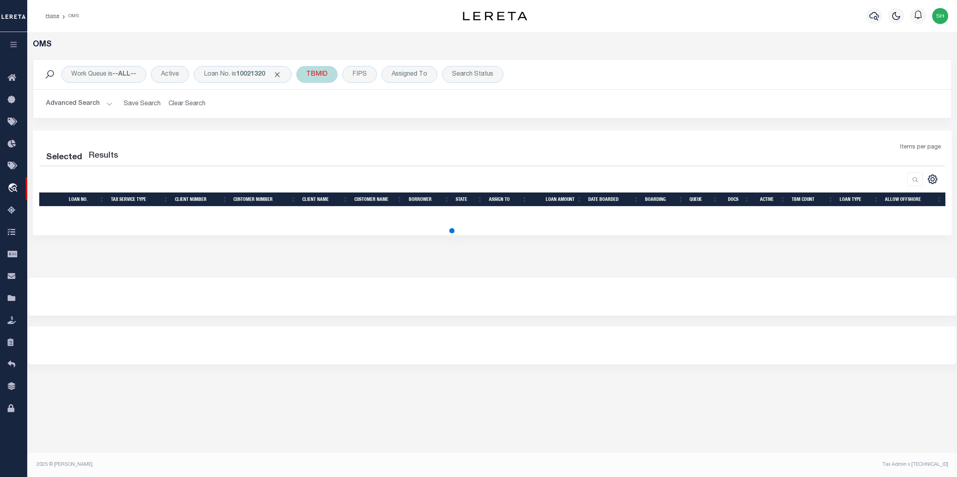
select select "200"
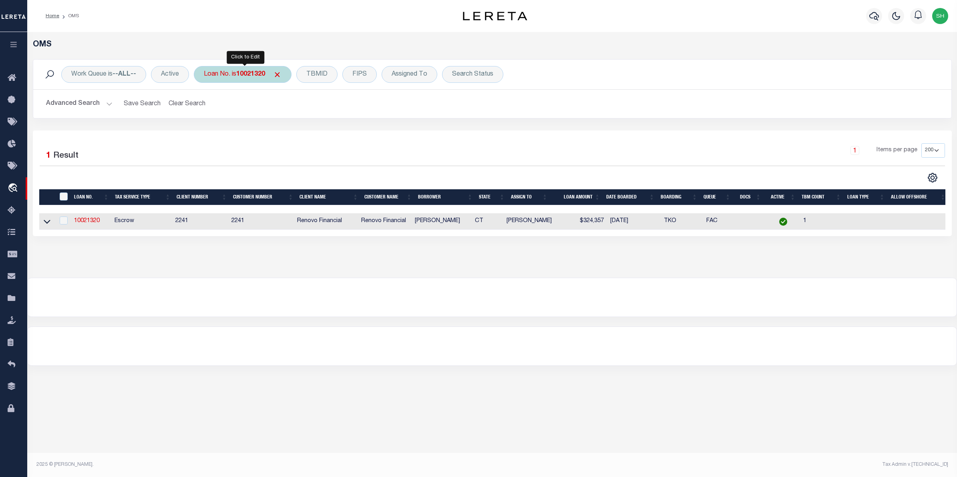
click at [229, 76] on div "Loan No. is 10021320" at bounding box center [243, 74] width 98 height 17
type input "10030135"
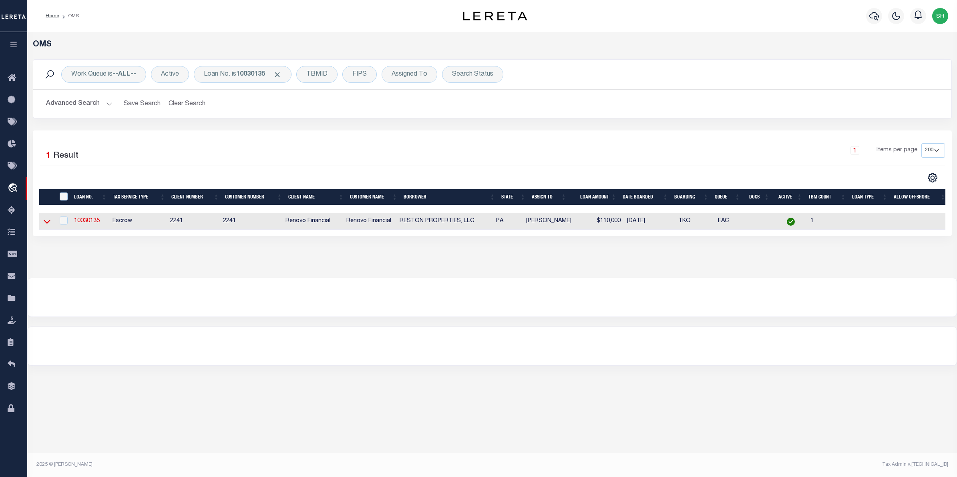
click at [46, 226] on icon at bounding box center [47, 221] width 7 height 8
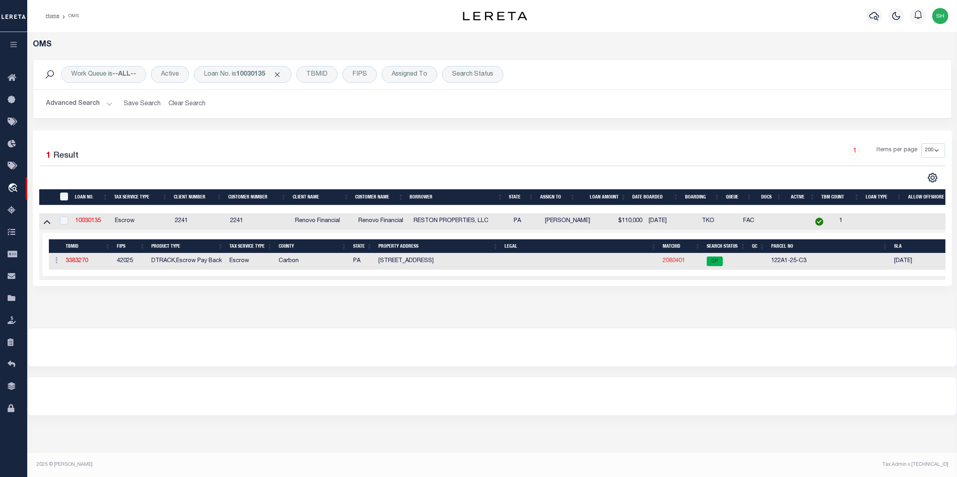
click at [672, 264] on link "2080401" at bounding box center [674, 261] width 22 height 6
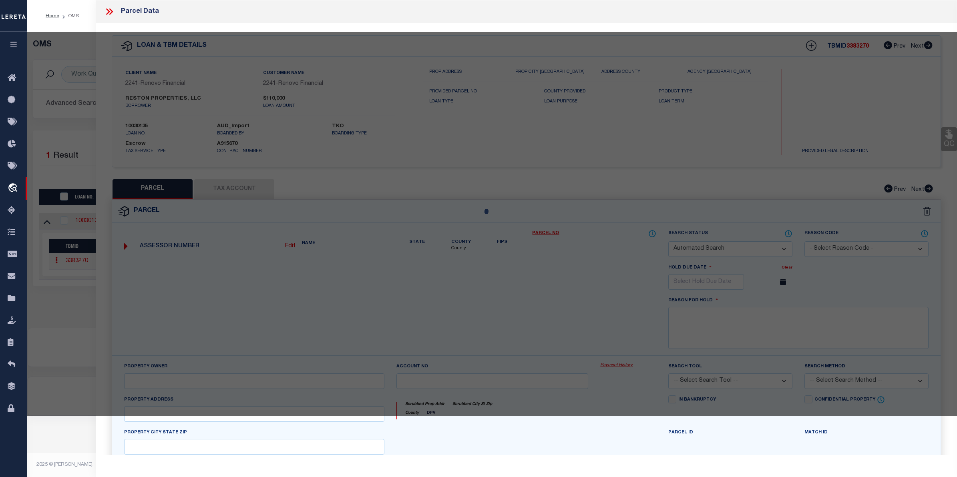
checkbox input "false"
select select "CP"
type input "Reston Properties LLC"
select select
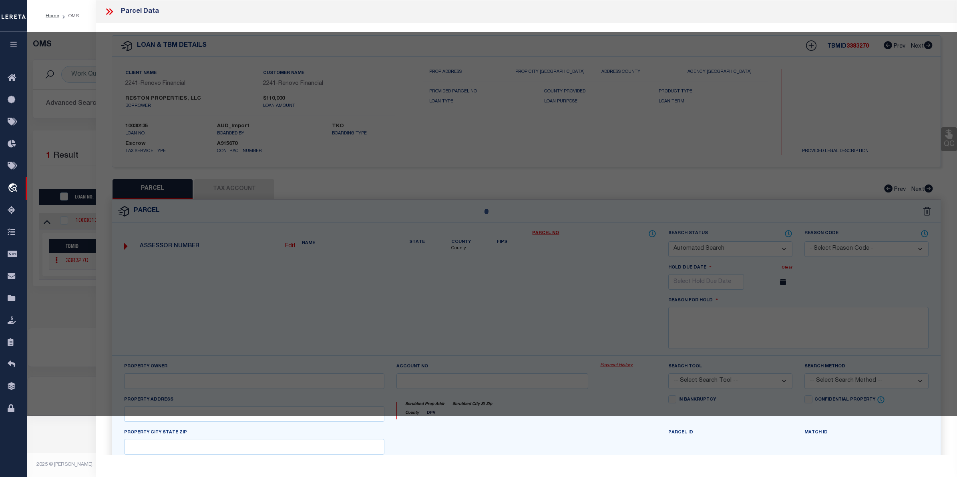
type input "246 West Ridge Street"
checkbox input "false"
type input "[PERSON_NAME] [GEOGRAPHIC_DATA] 18232"
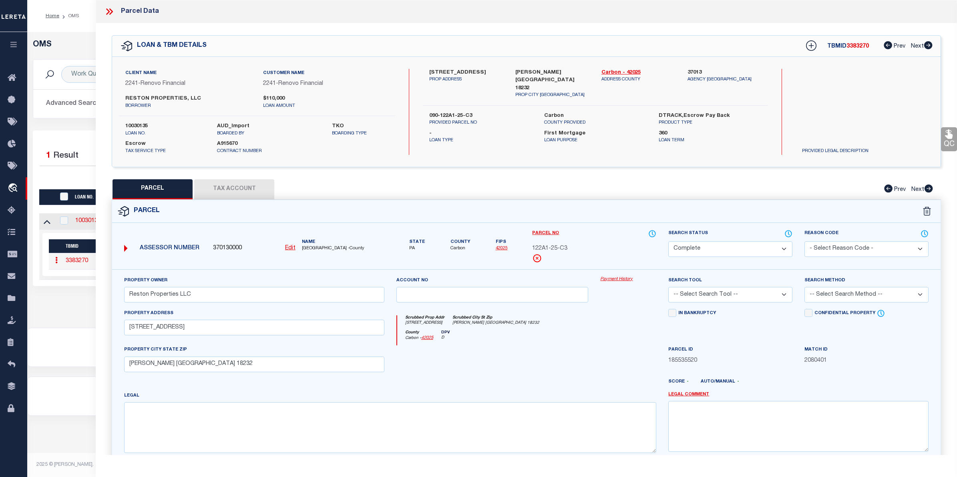
click at [621, 279] on link "Payment History" at bounding box center [628, 279] width 56 height 7
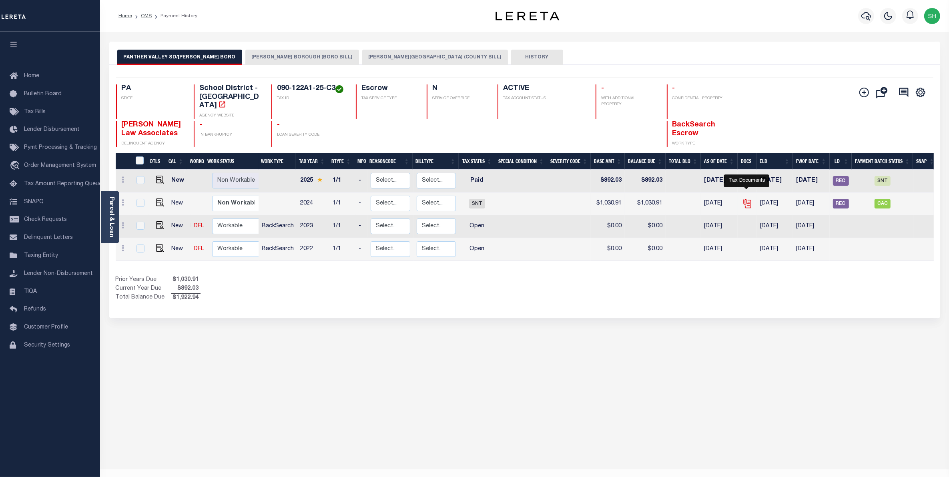
click at [751, 199] on icon "" at bounding box center [747, 204] width 10 height 10
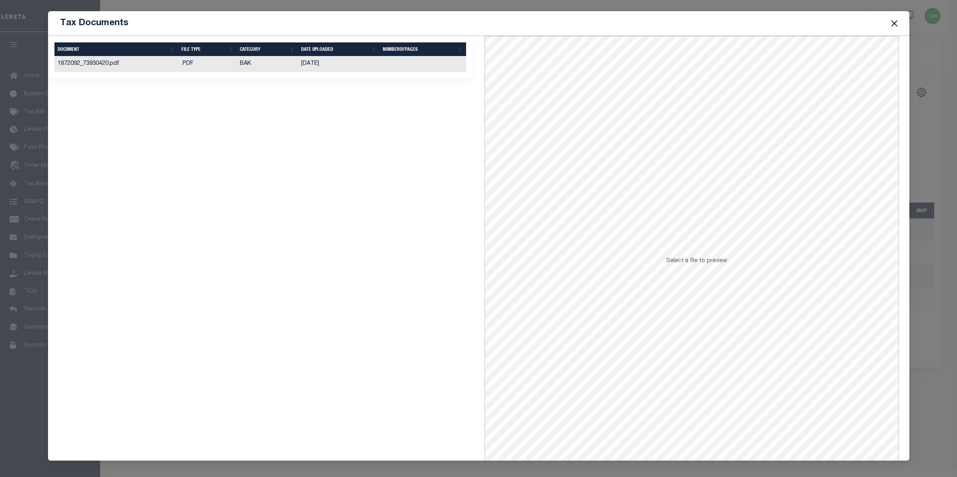
click at [245, 65] on td "BAK" at bounding box center [267, 64] width 61 height 16
click at [893, 26] on button "Close" at bounding box center [894, 23] width 10 height 10
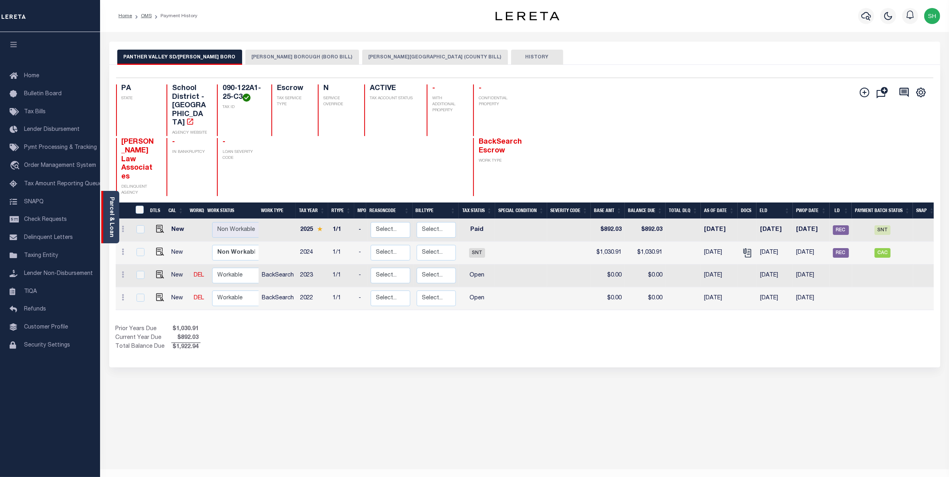
click at [110, 223] on link "Parcel & Loan" at bounding box center [111, 217] width 6 height 40
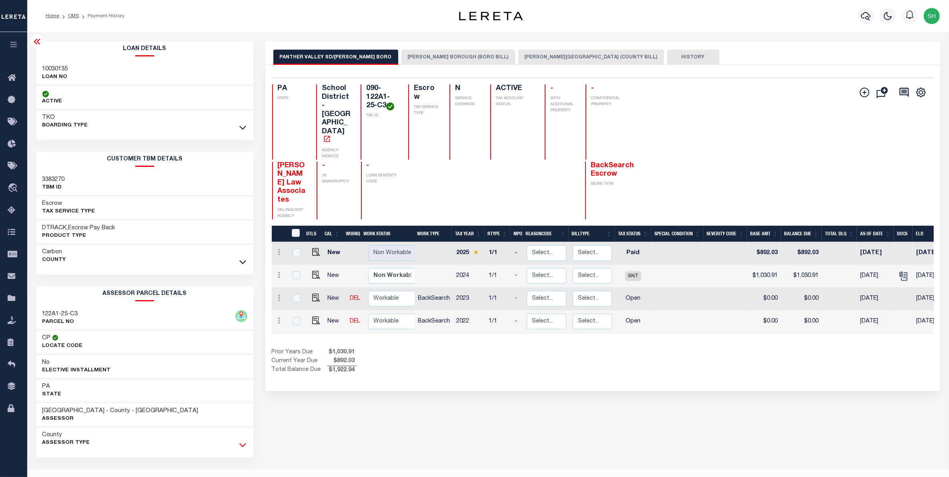
click at [243, 445] on icon at bounding box center [242, 445] width 7 height 8
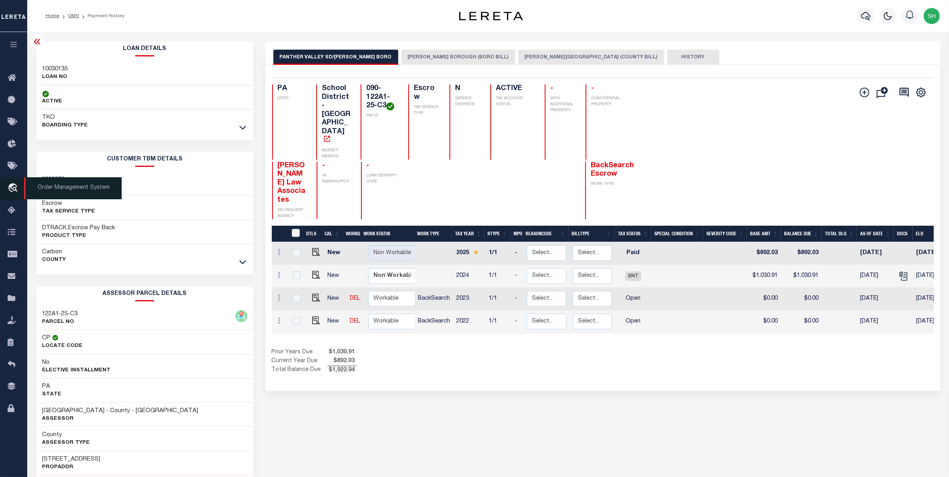
click at [13, 185] on icon "travel_explore" at bounding box center [14, 188] width 13 height 10
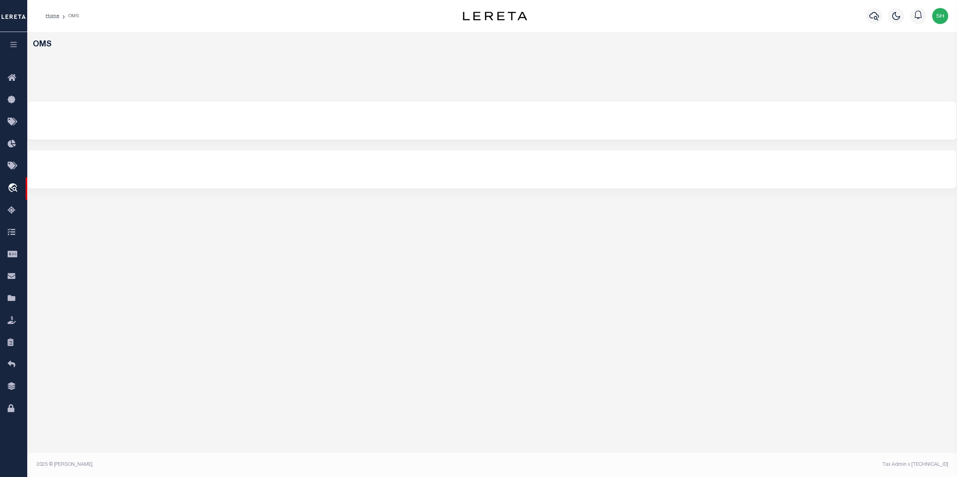
select select "200"
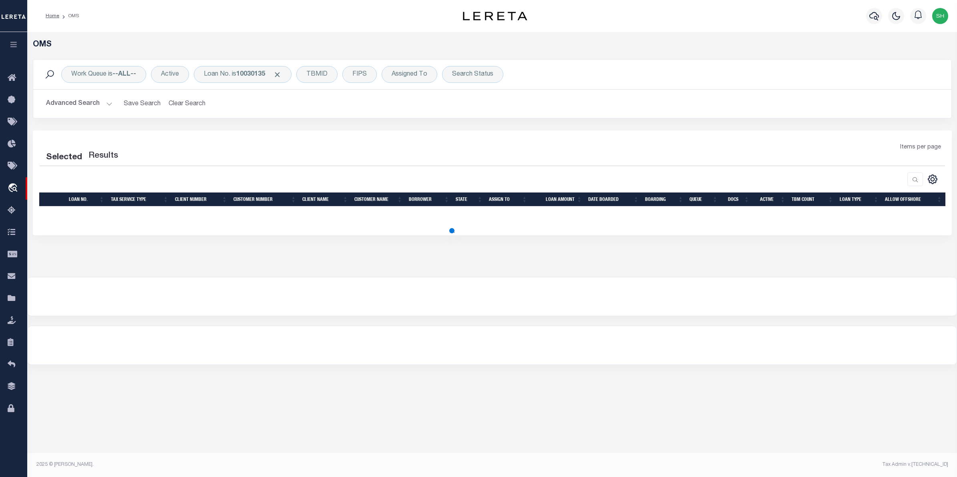
select select "200"
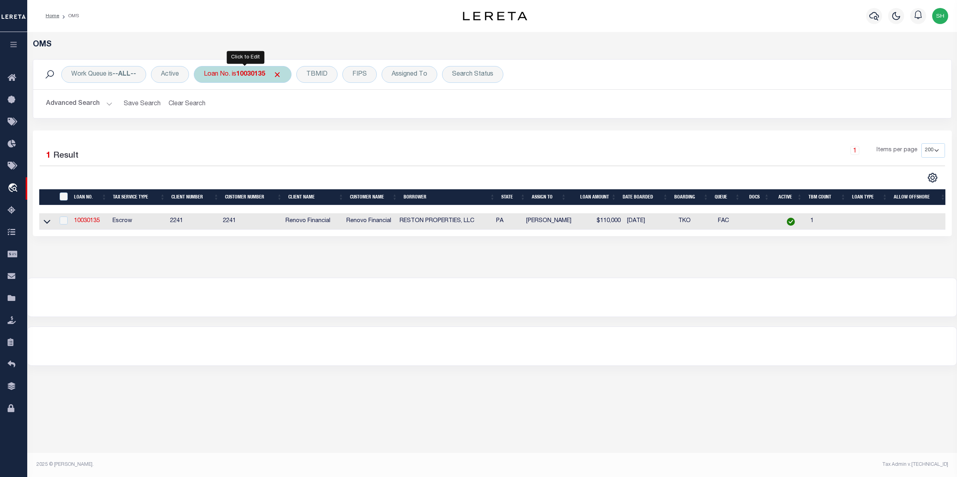
click at [231, 75] on div "Loan No. is 10030135" at bounding box center [243, 74] width 98 height 17
type input "10021165"
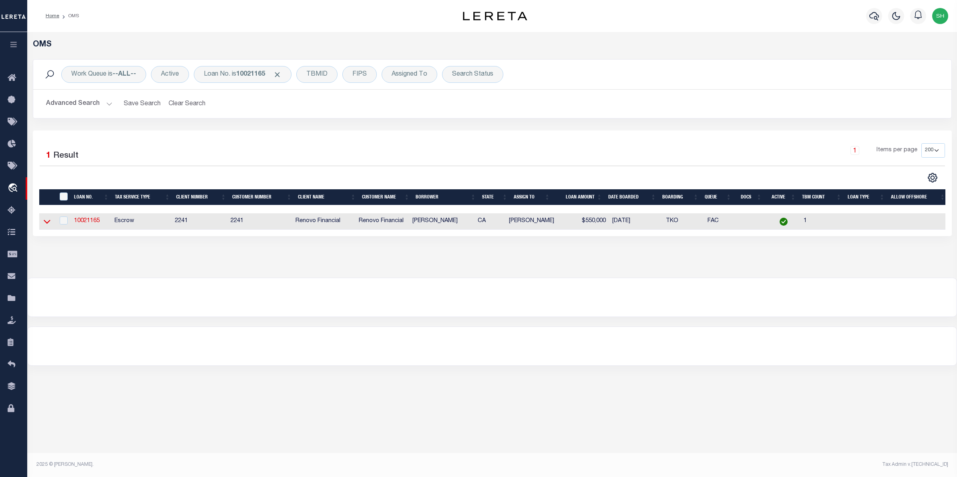
click at [47, 223] on icon at bounding box center [47, 221] width 7 height 8
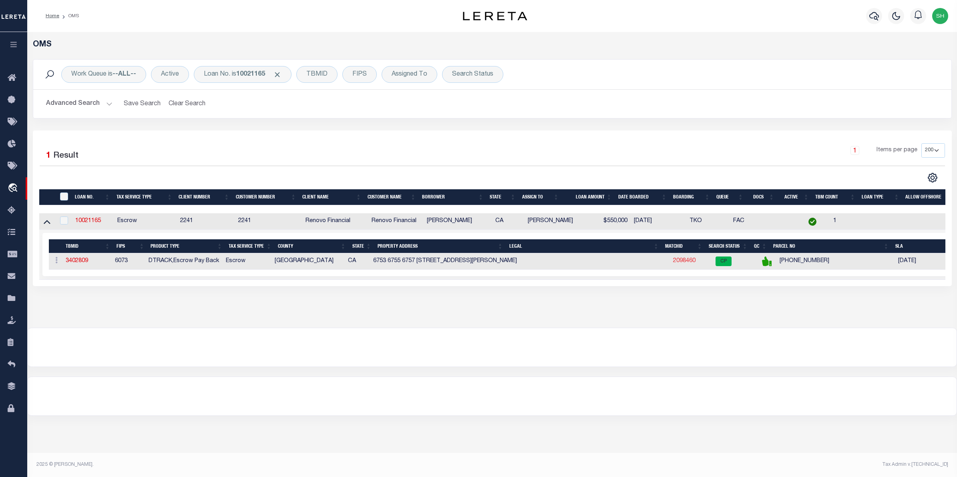
click at [673, 263] on link "2098460" at bounding box center [684, 261] width 22 height 6
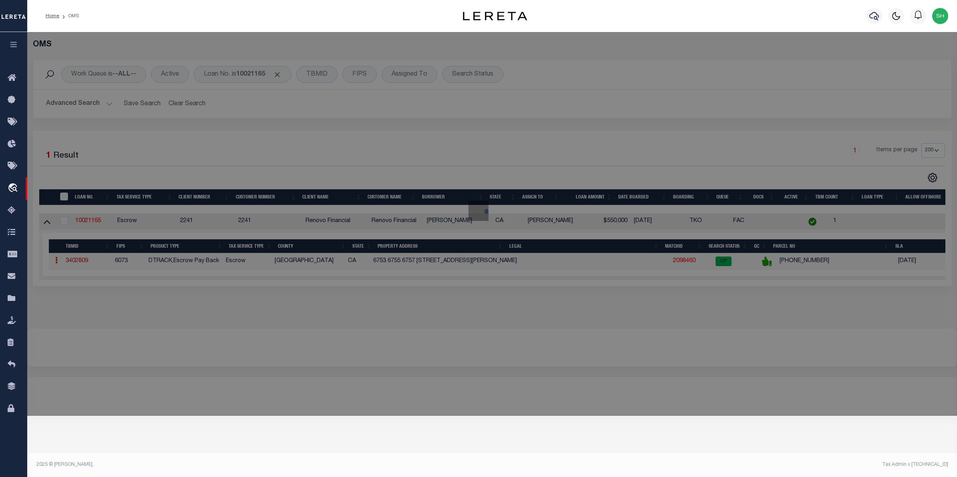
checkbox input "false"
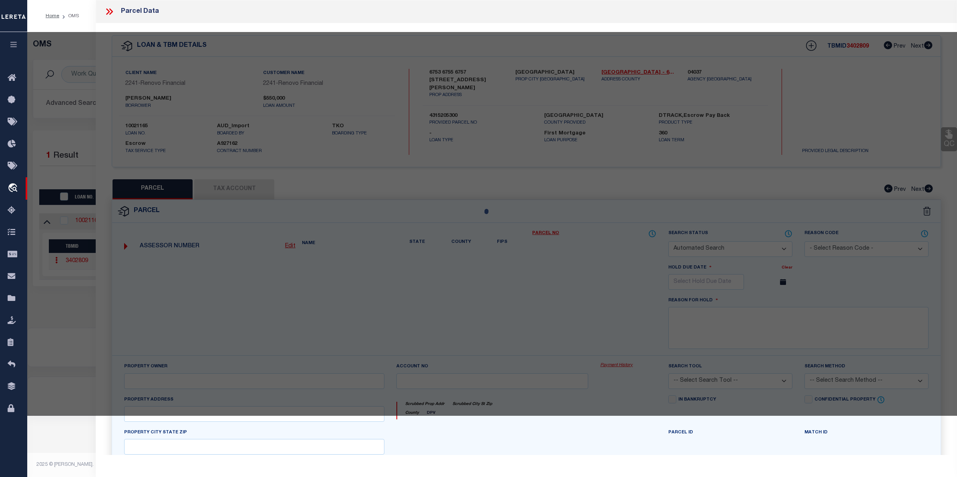
select select "CP"
select select "AGW"
select select
type input "6753 N ELMAN ST"
checkbox input "false"
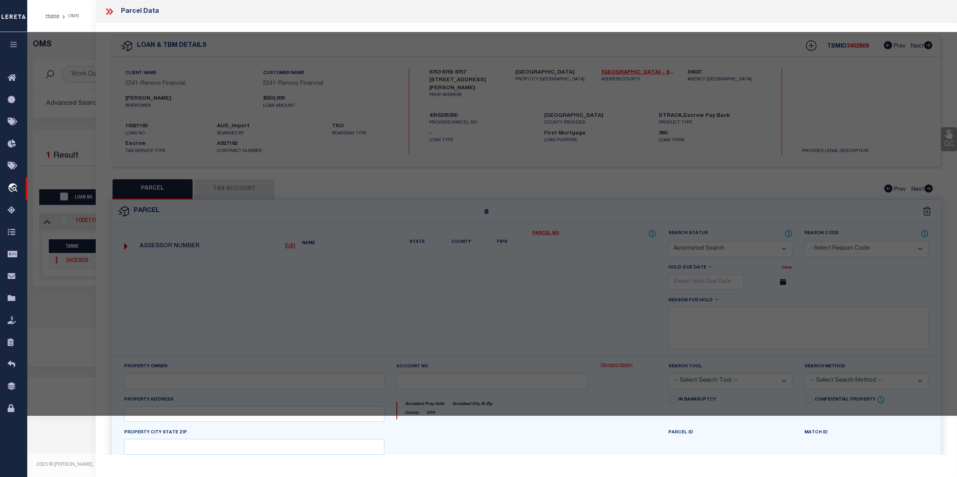
type input "SAN DIEGO CA 92111"
type textarea "TR 3208 BLK 61*LOT 13*"
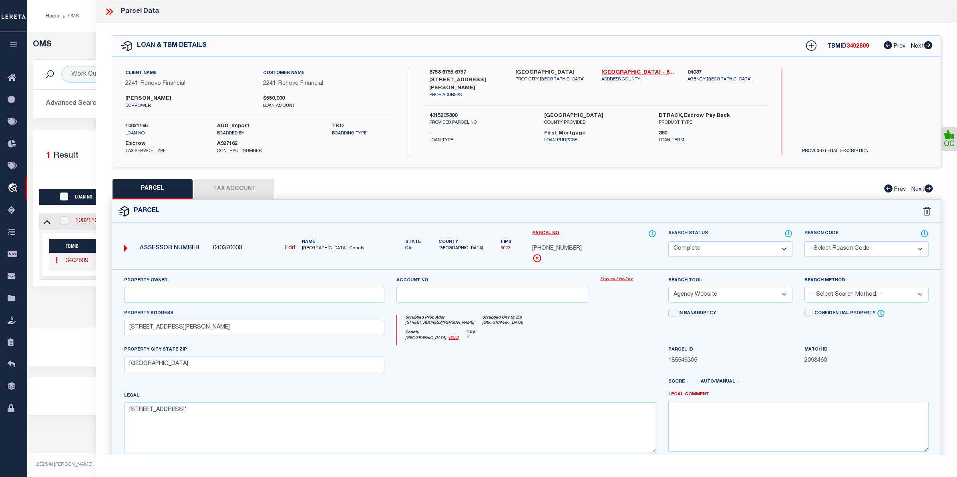
click at [609, 280] on link "Payment History" at bounding box center [628, 279] width 56 height 7
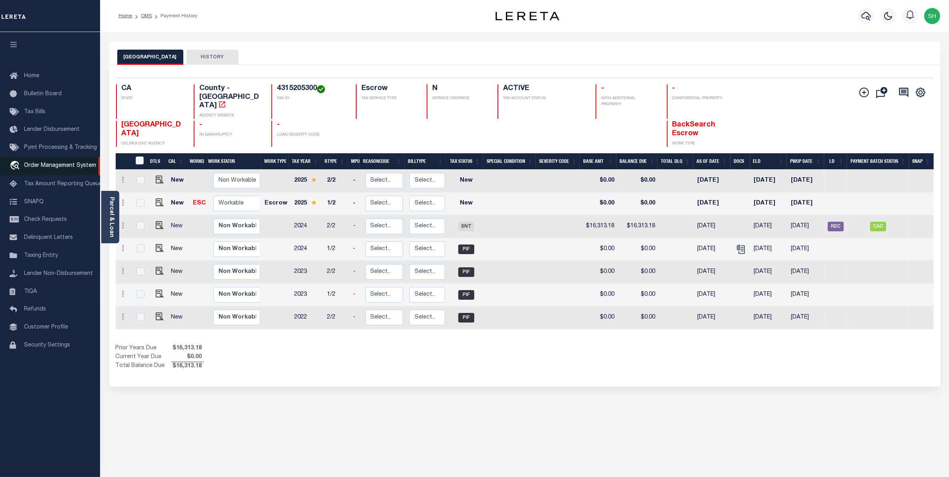
click at [53, 169] on span "Order Management System" at bounding box center [60, 166] width 72 height 6
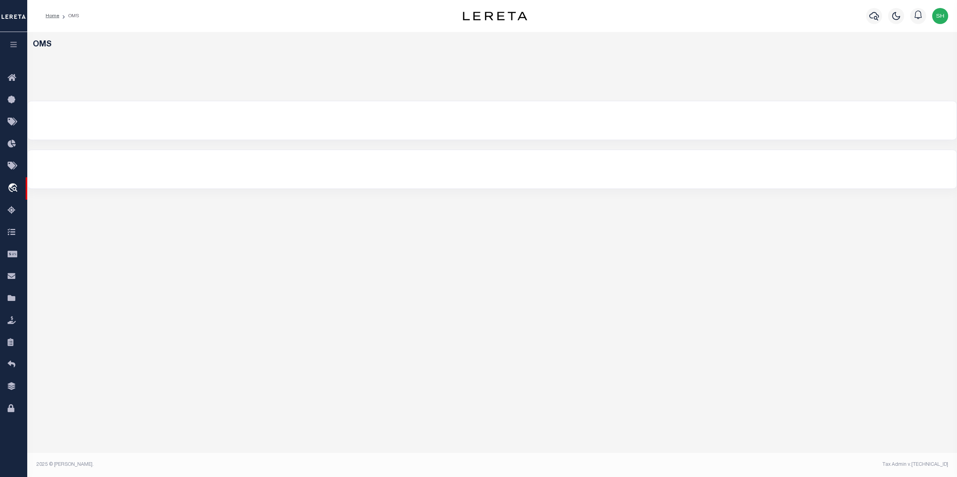
select select "200"
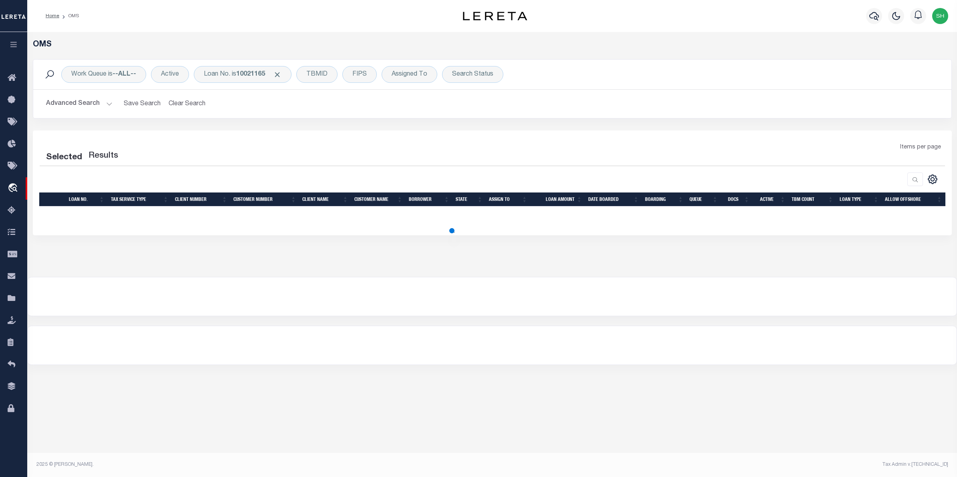
select select "200"
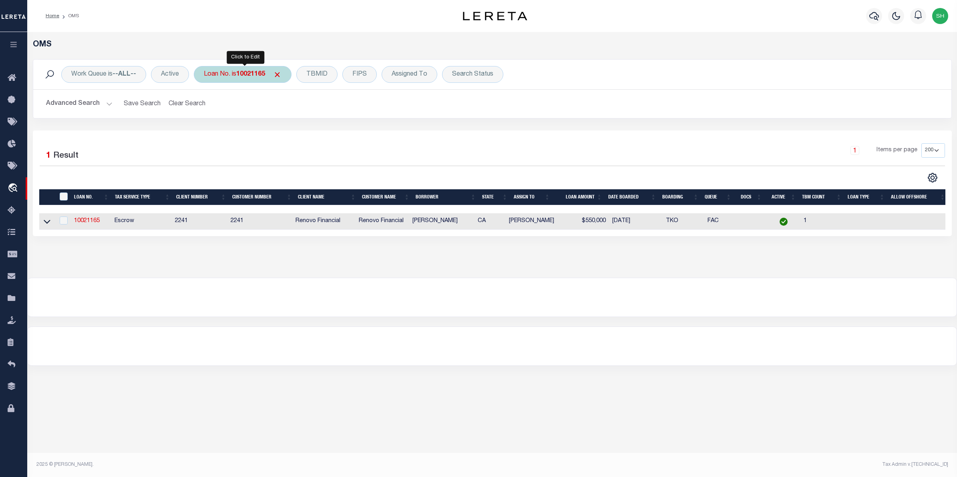
click at [253, 76] on b "10021165" at bounding box center [250, 74] width 29 height 6
type input "40000102"
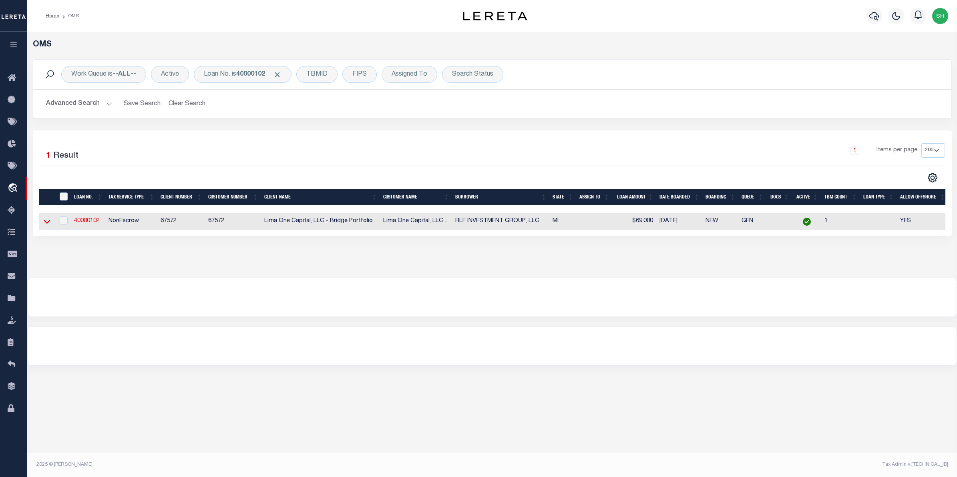
click at [49, 221] on icon at bounding box center [47, 221] width 7 height 8
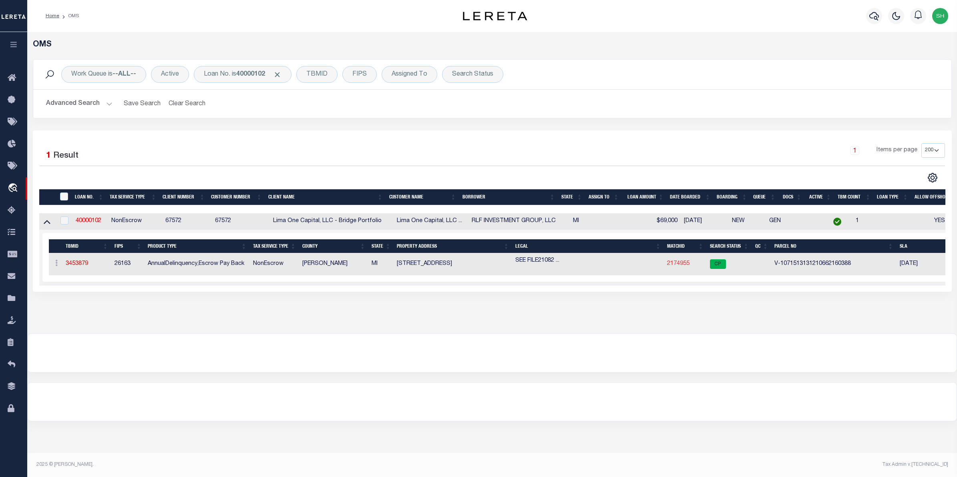
click at [669, 263] on link "2174955" at bounding box center [678, 264] width 22 height 6
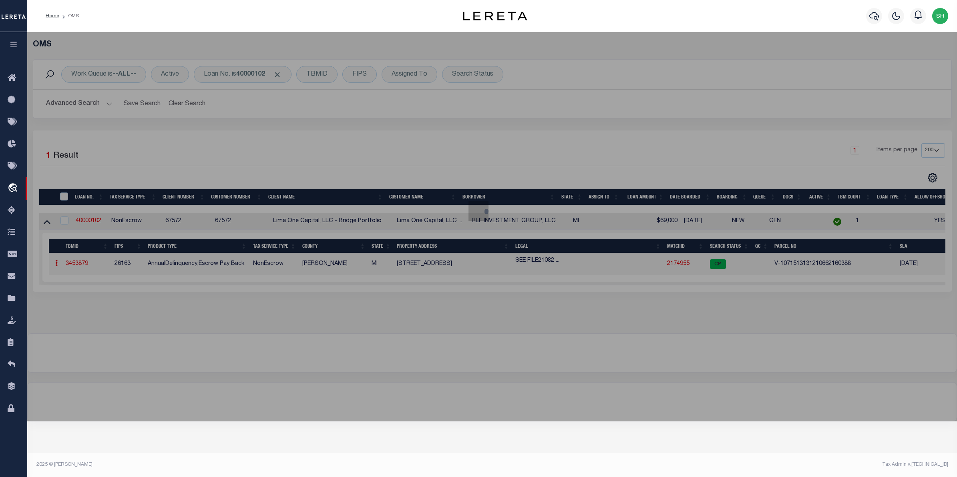
checkbox input "false"
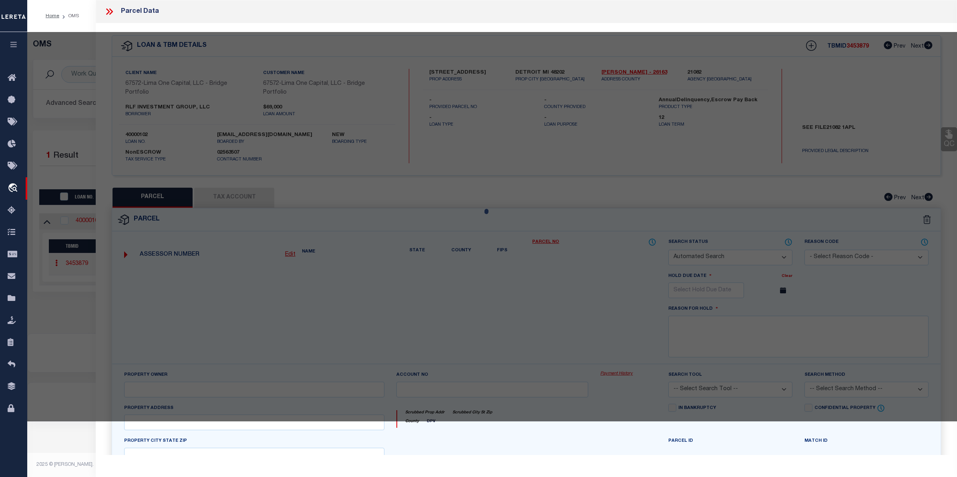
select select "CP"
select select "AGW"
select select
type input "[STREET_ADDRESS]"
checkbox input "false"
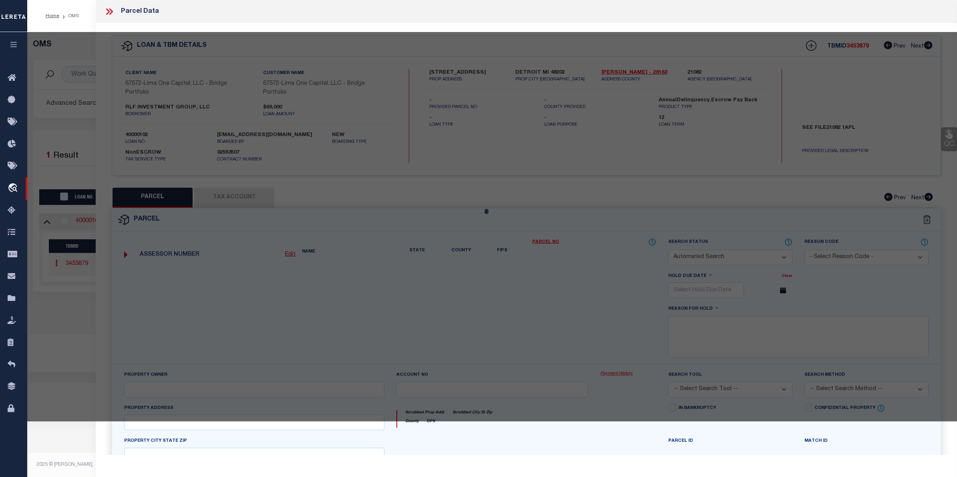
type input "DETROIT MI 48202"
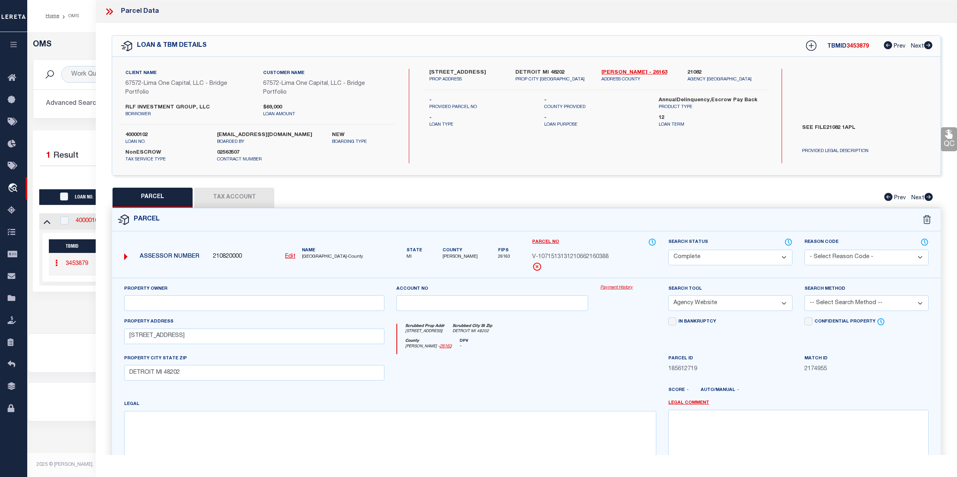
click at [629, 287] on link "Payment History" at bounding box center [628, 288] width 56 height 7
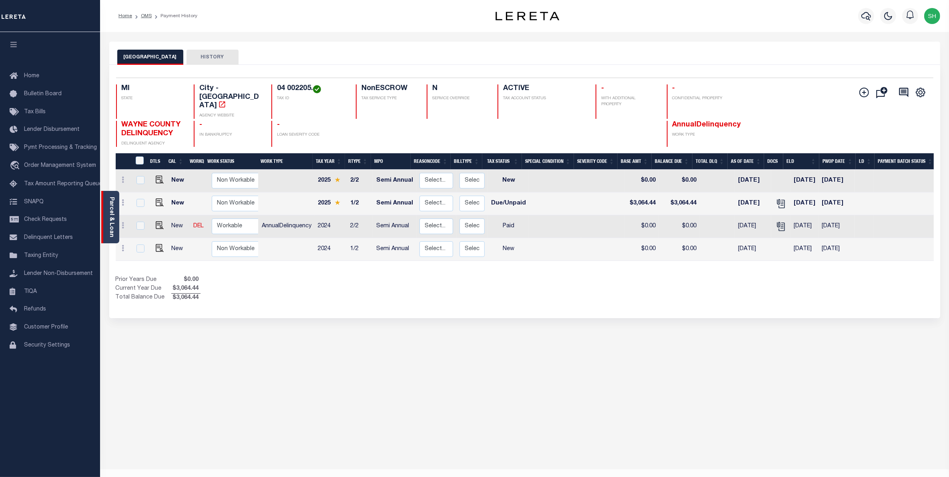
click at [112, 223] on link "Parcel & Loan" at bounding box center [111, 217] width 6 height 40
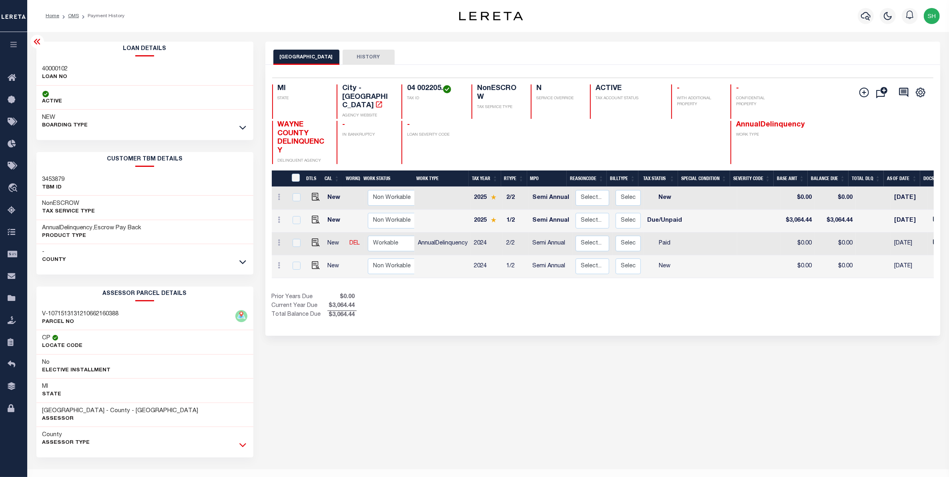
click at [242, 449] on icon at bounding box center [242, 445] width 7 height 8
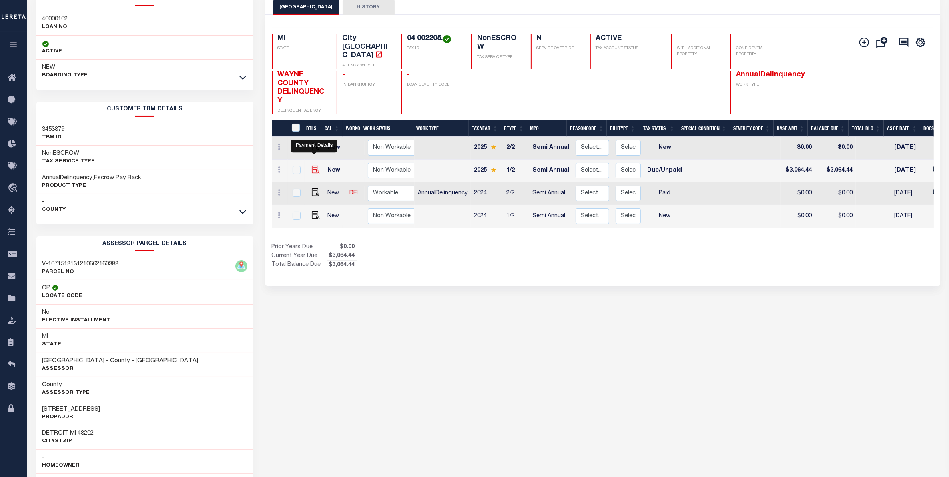
click at [314, 166] on img "" at bounding box center [316, 170] width 8 height 8
checkbox input "true"
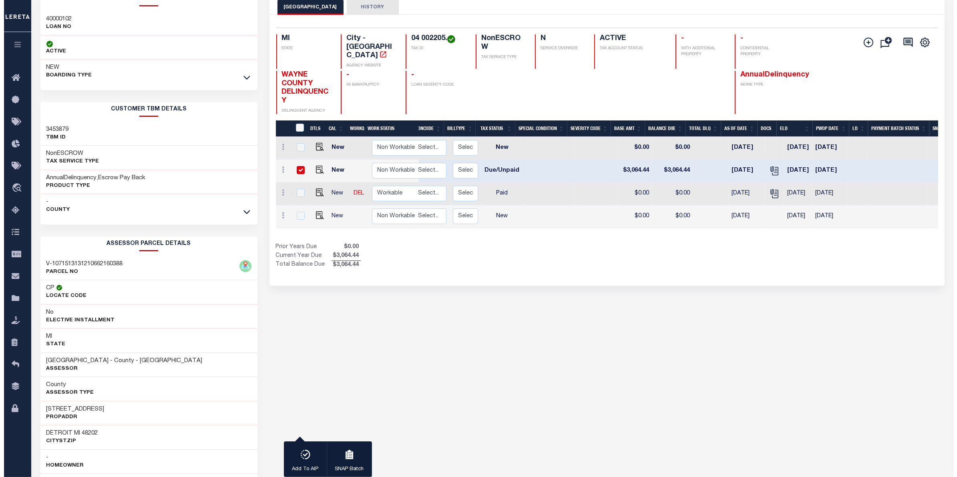
scroll to position [0, 183]
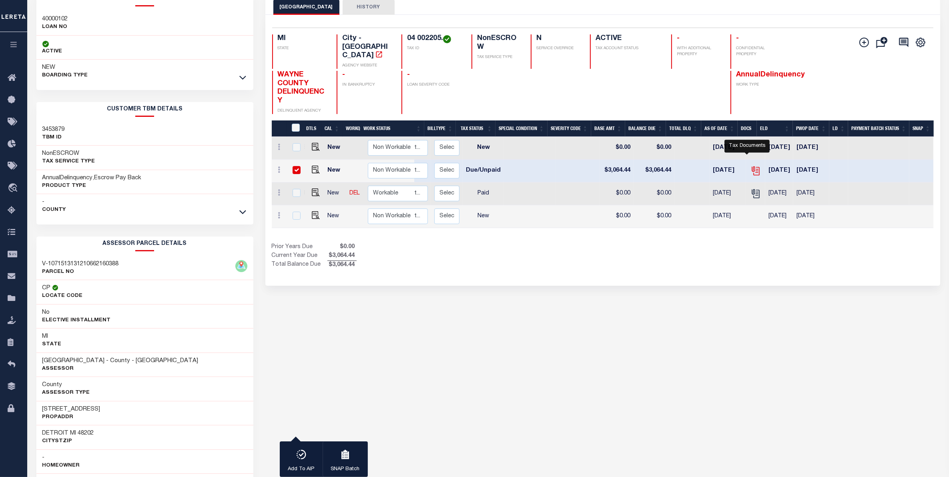
click at [752, 167] on icon "" at bounding box center [755, 170] width 6 height 6
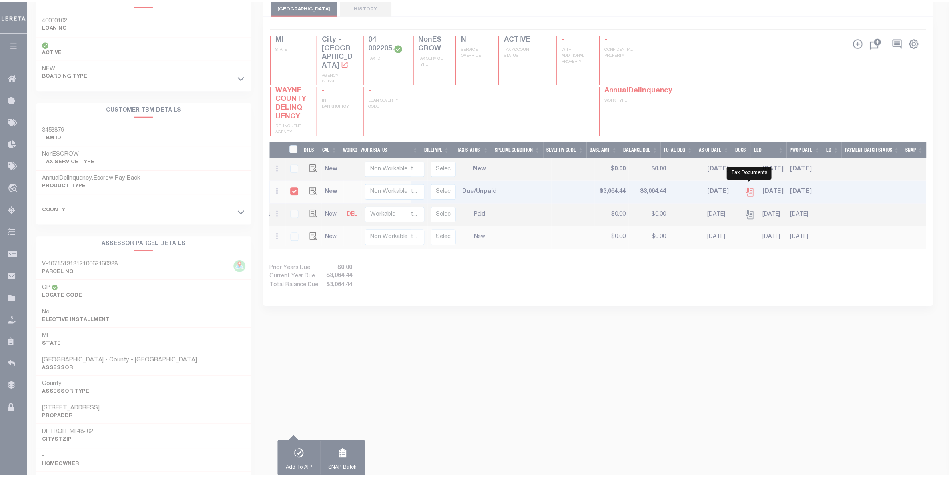
scroll to position [0, 177]
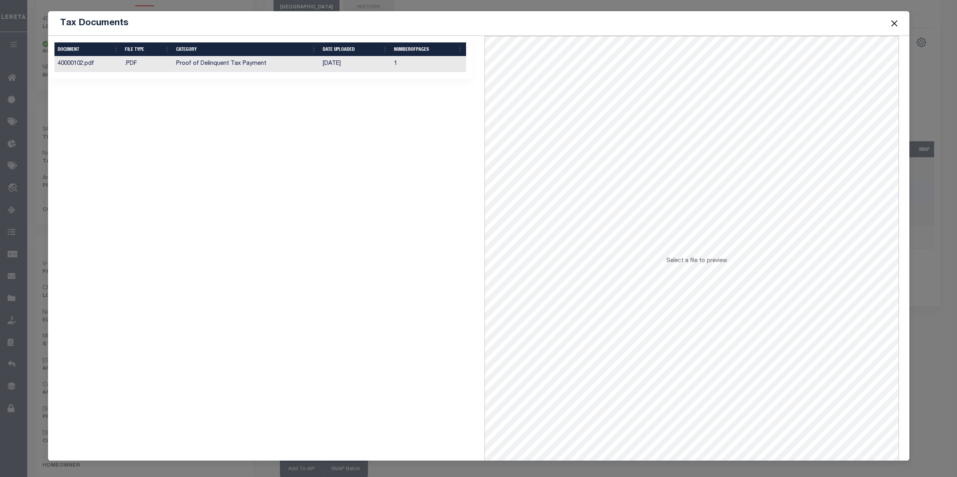
click at [895, 27] on button "Close" at bounding box center [894, 23] width 10 height 10
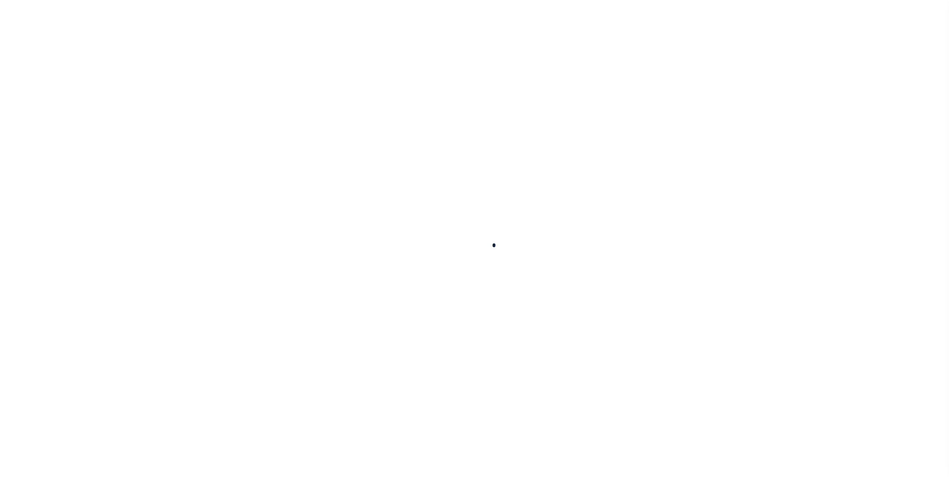
checkbox input "false"
type input "Semi Annual"
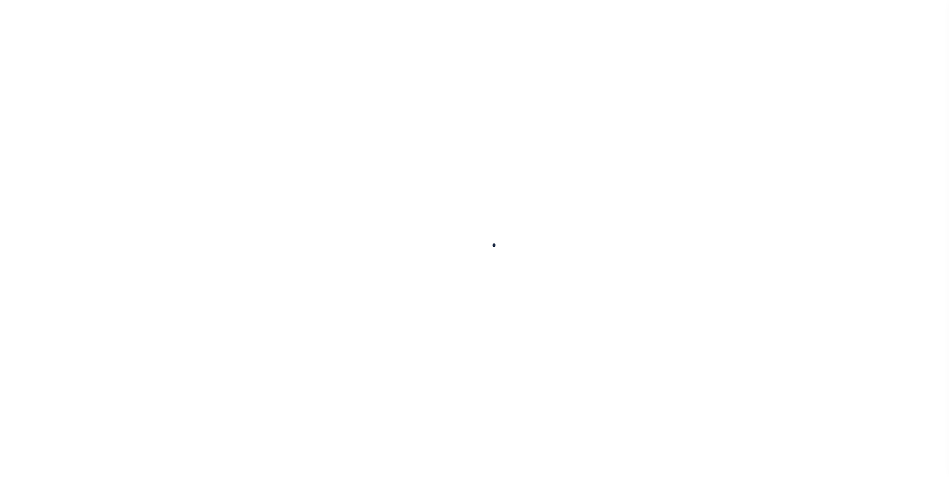
type input "[DATE]"
select select "DUE"
type input "$3,064.44"
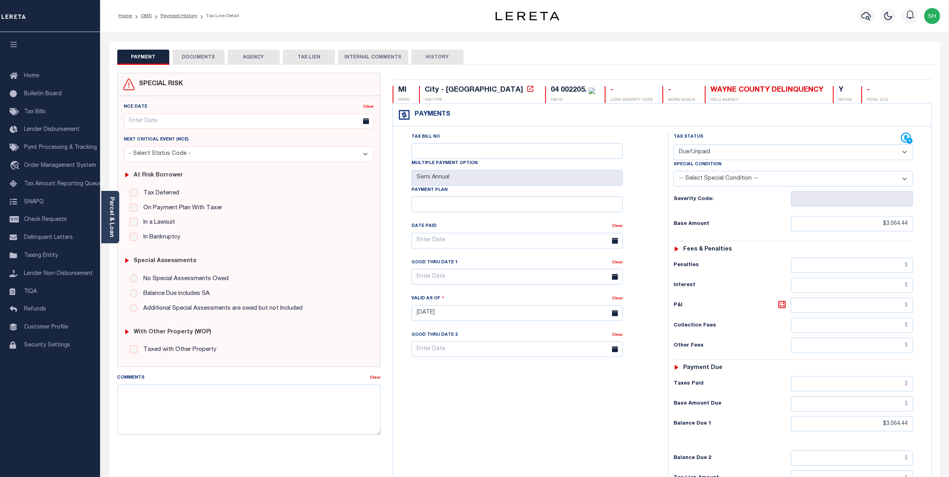
click at [150, 57] on button "PAYMENT" at bounding box center [143, 57] width 52 height 15
